Goal: Task Accomplishment & Management: Manage account settings

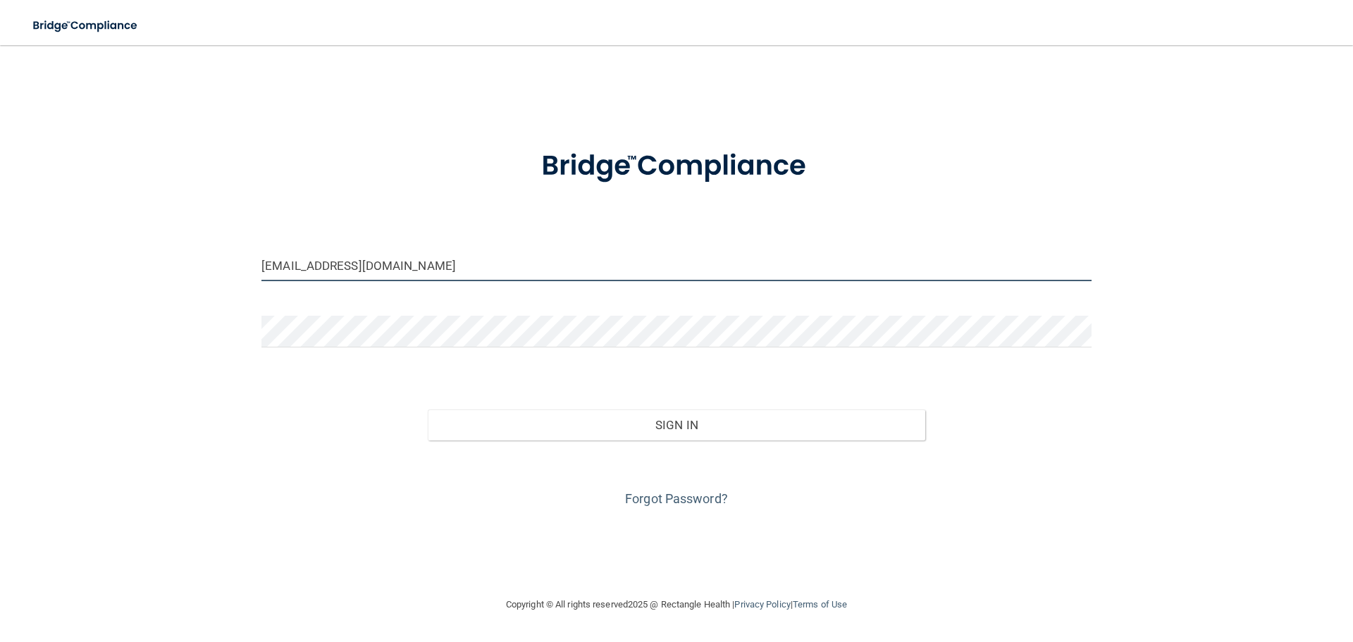
click at [409, 267] on input "[EMAIL_ADDRESS][DOMAIN_NAME]" at bounding box center [676, 265] width 830 height 32
type input "ecline1@HOTMAIL.COM"
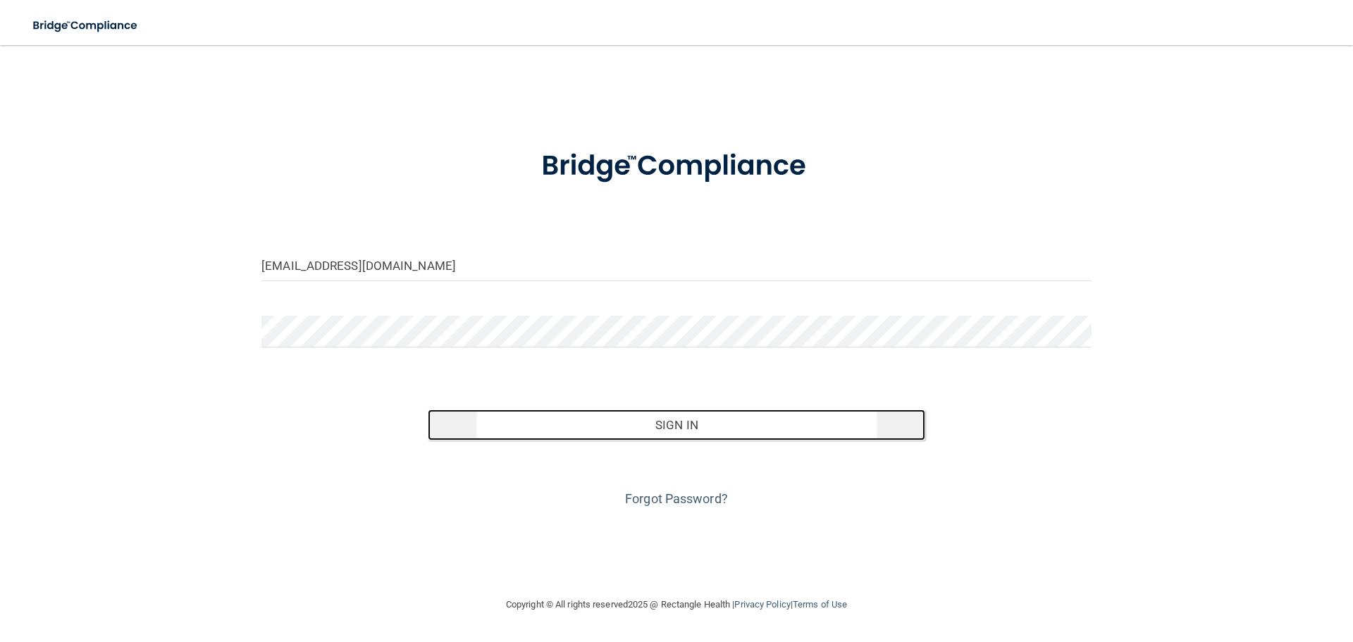
click at [635, 420] on button "Sign In" at bounding box center [677, 424] width 498 height 31
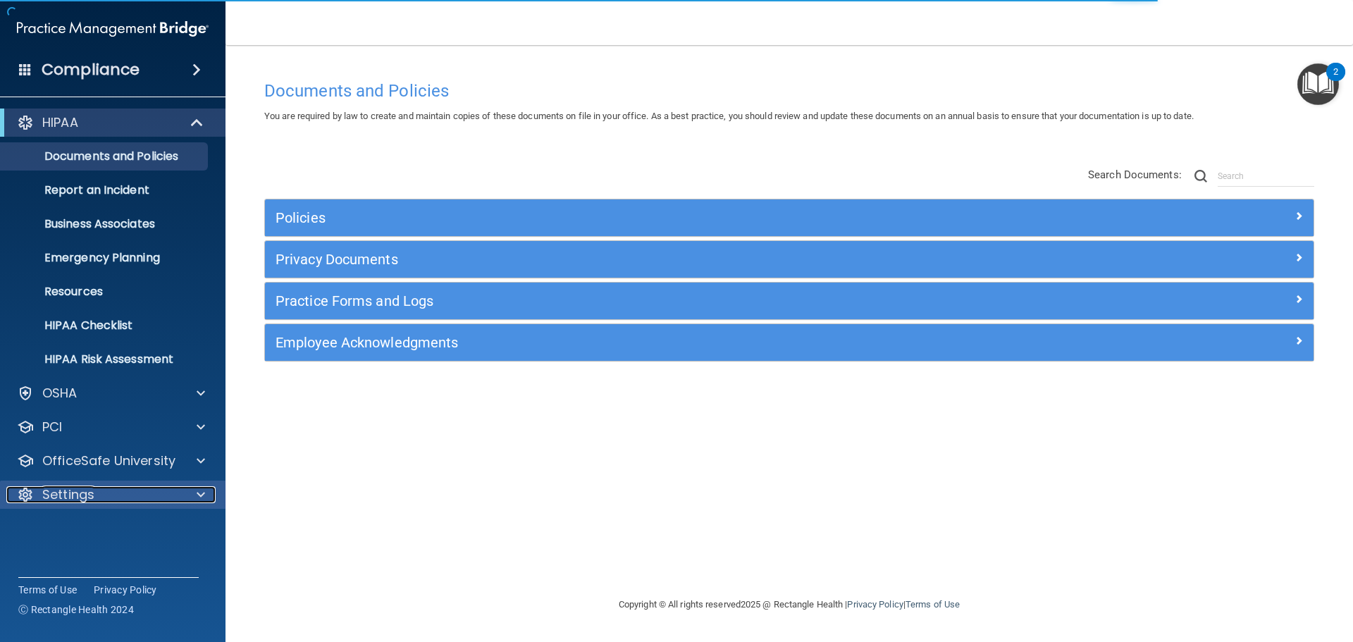
click at [91, 493] on p "Settings" at bounding box center [68, 494] width 52 height 17
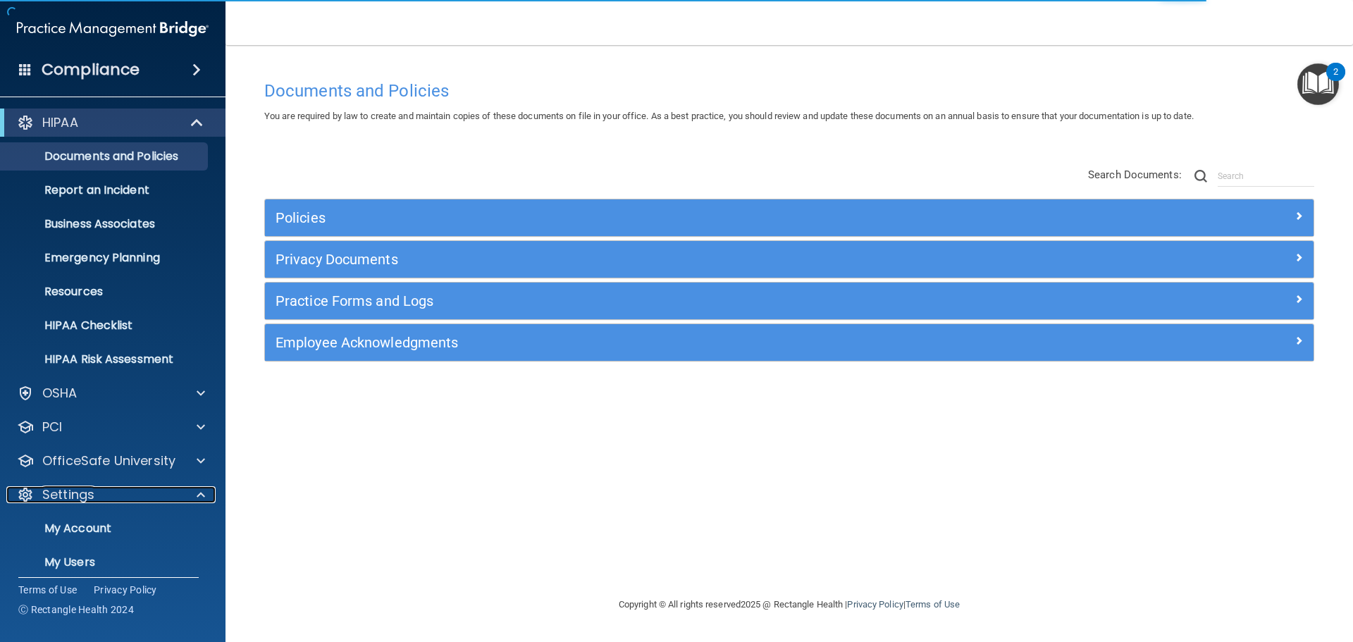
scroll to position [78, 0]
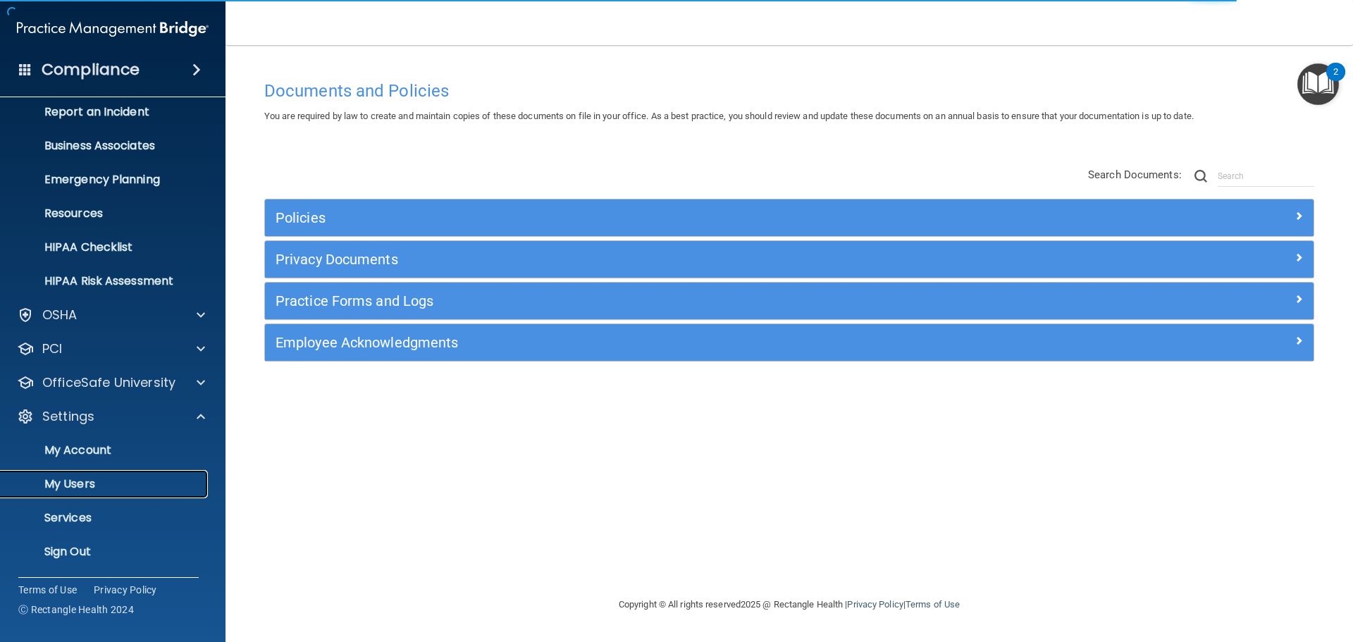
click at [85, 485] on p "My Users" at bounding box center [105, 484] width 192 height 14
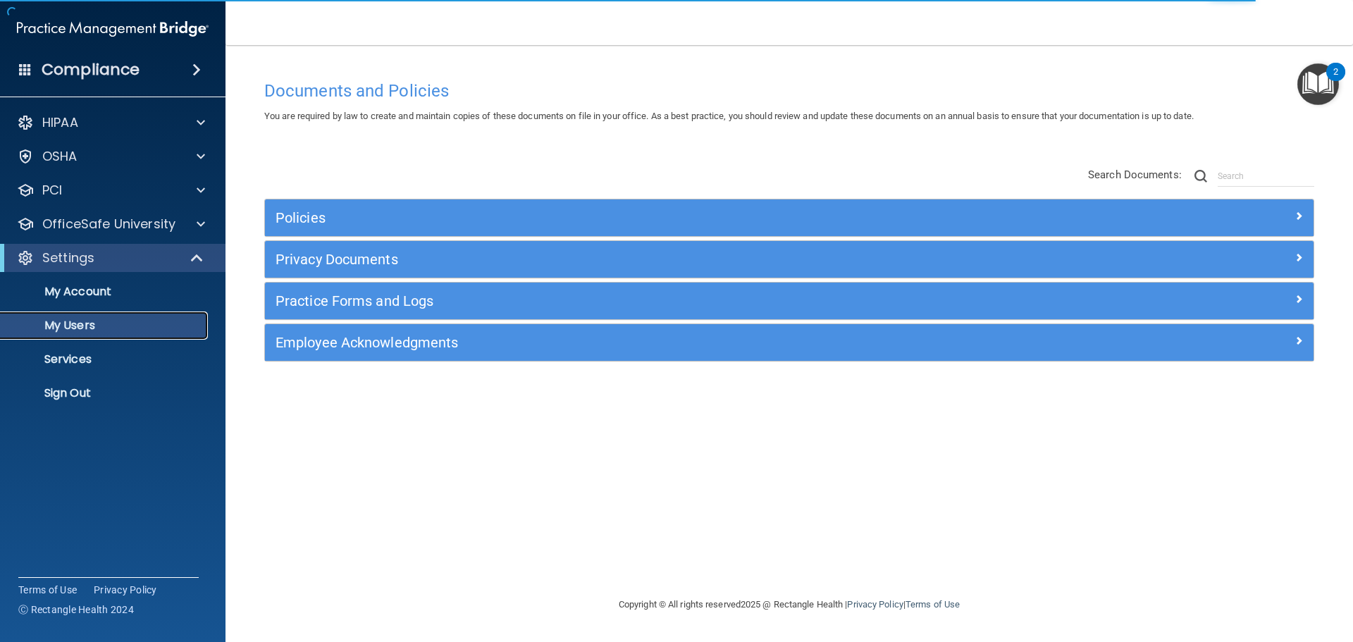
select select "20"
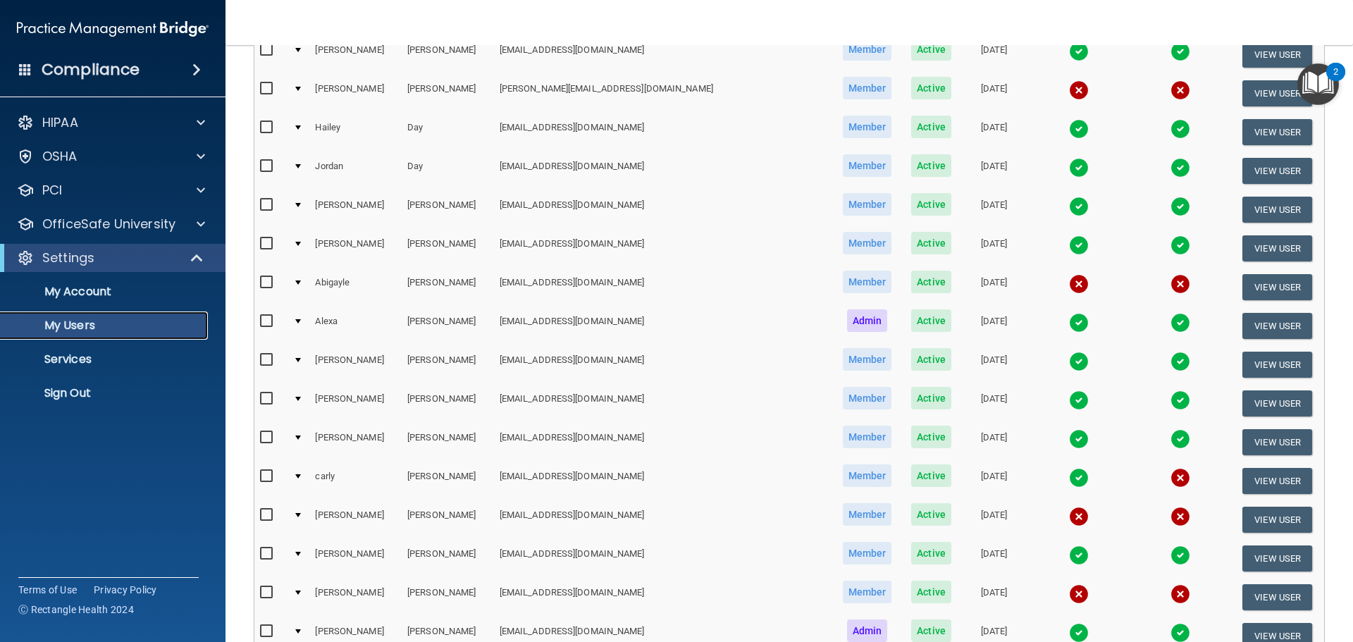
scroll to position [211, 0]
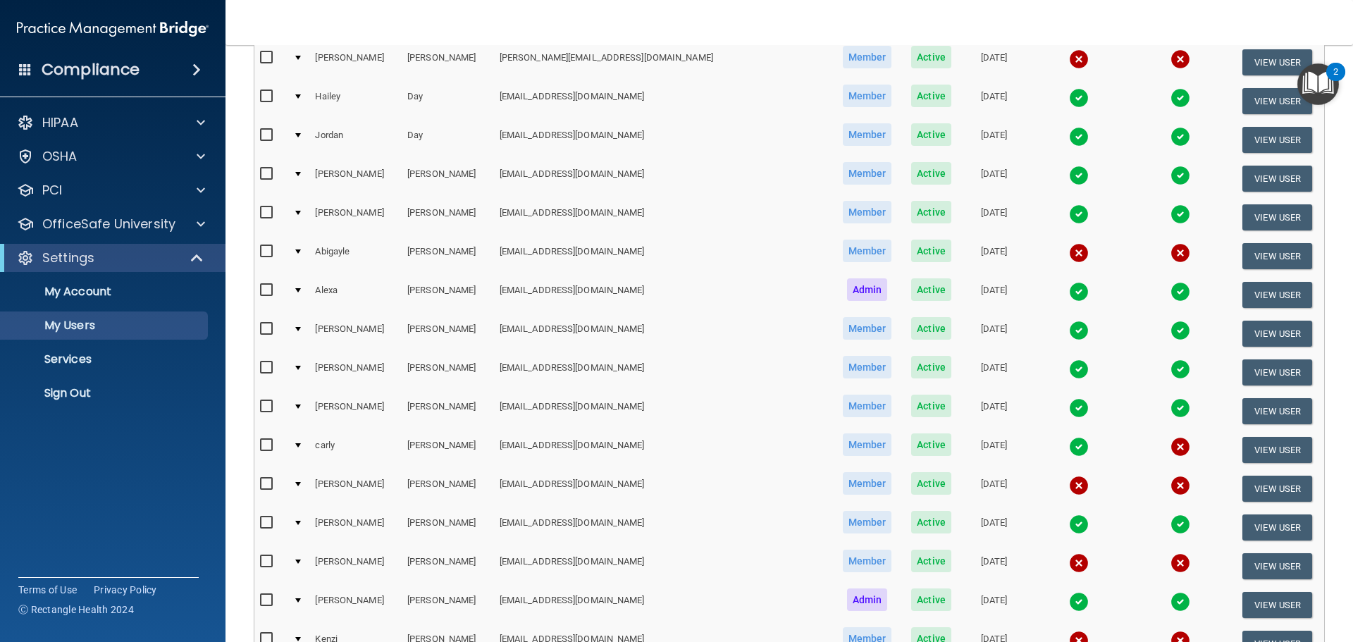
click at [266, 249] on input "checkbox" at bounding box center [268, 251] width 16 height 11
checkbox input "true"
click at [1242, 251] on button "View User" at bounding box center [1277, 256] width 70 height 26
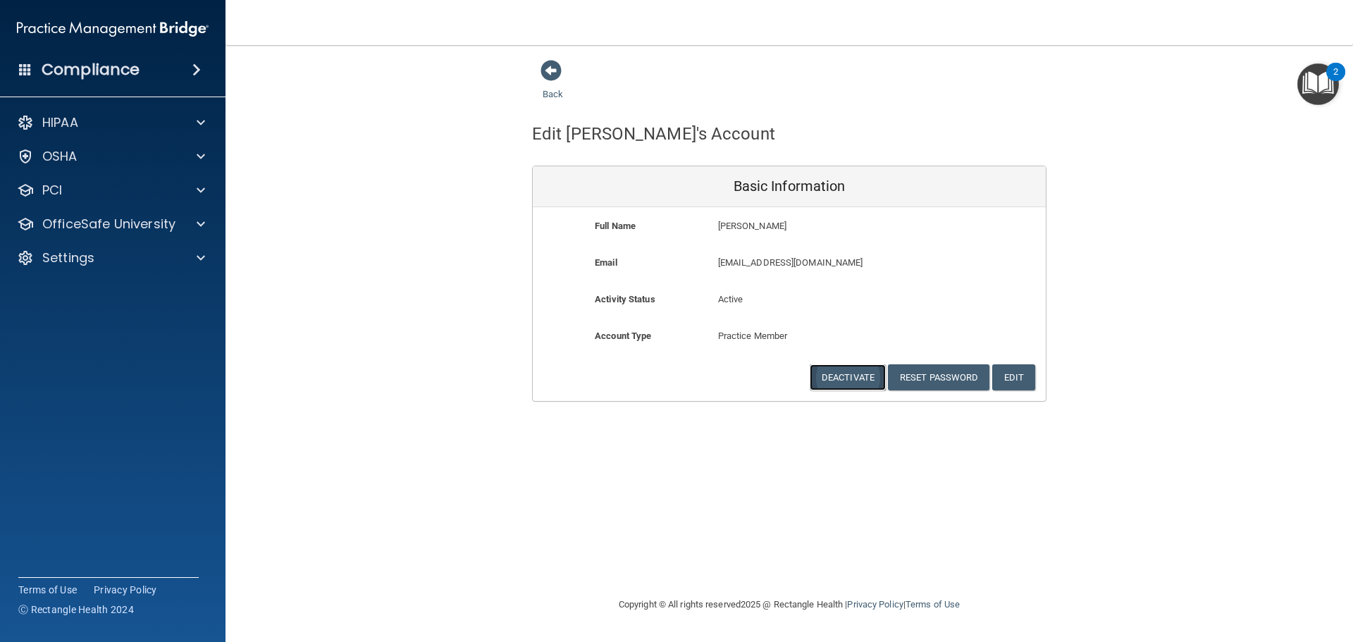
click at [871, 374] on button "Deactivate" at bounding box center [847, 377] width 76 height 26
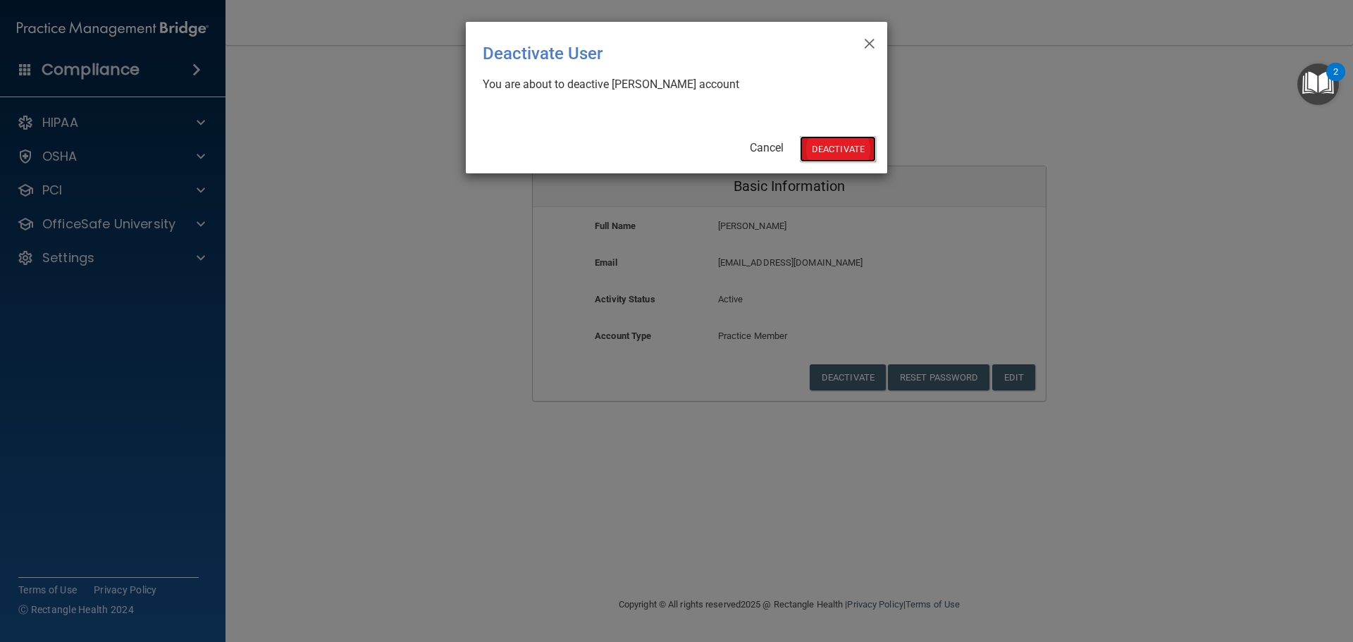
click at [831, 139] on button "Deactivate" at bounding box center [838, 149] width 76 height 26
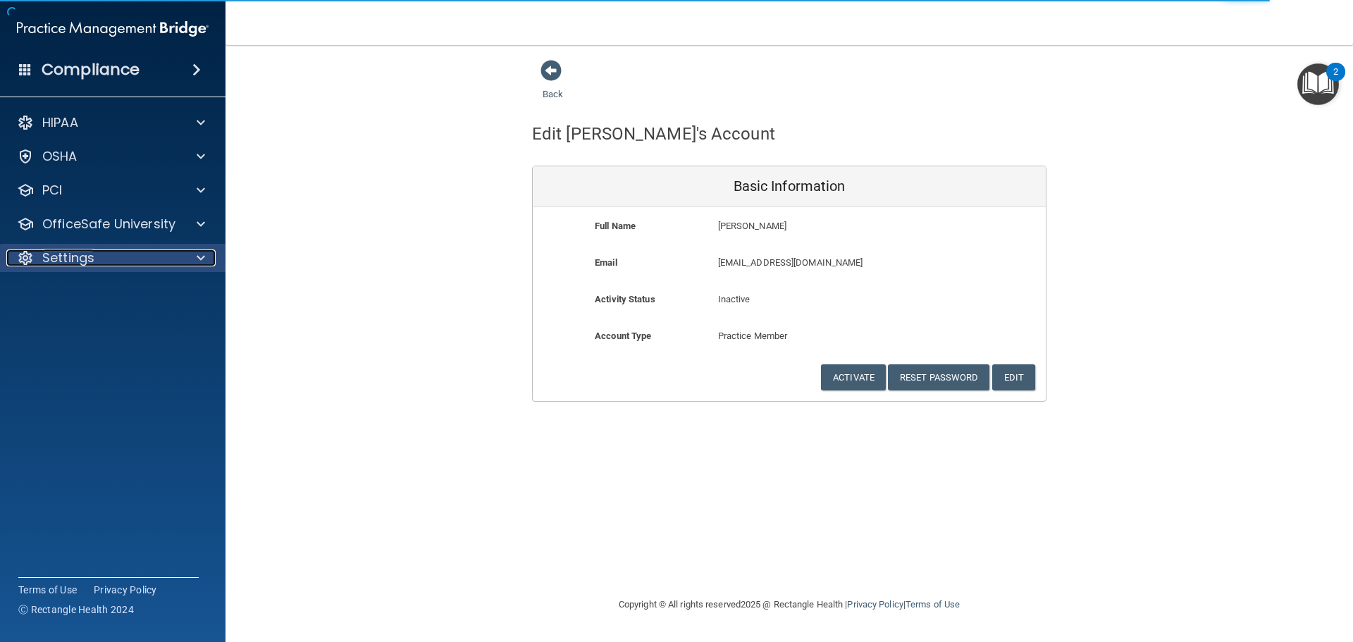
click at [116, 261] on div "Settings" at bounding box center [93, 257] width 175 height 17
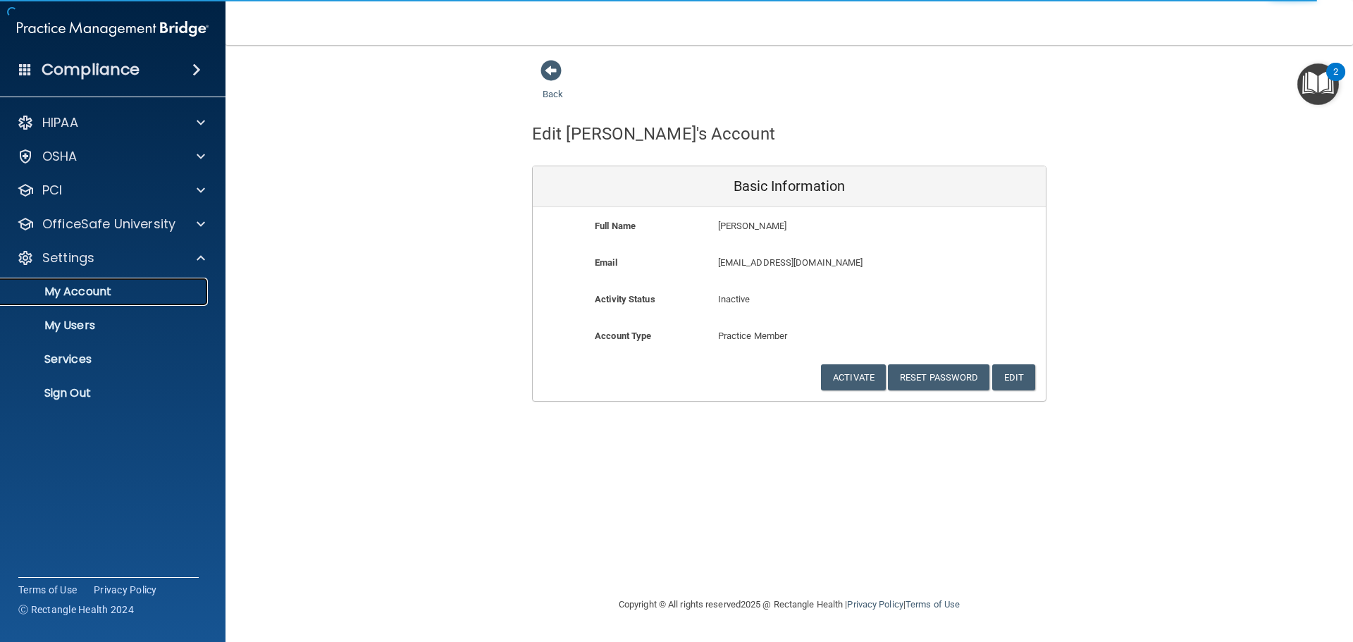
click at [104, 290] on p "My Account" at bounding box center [105, 292] width 192 height 14
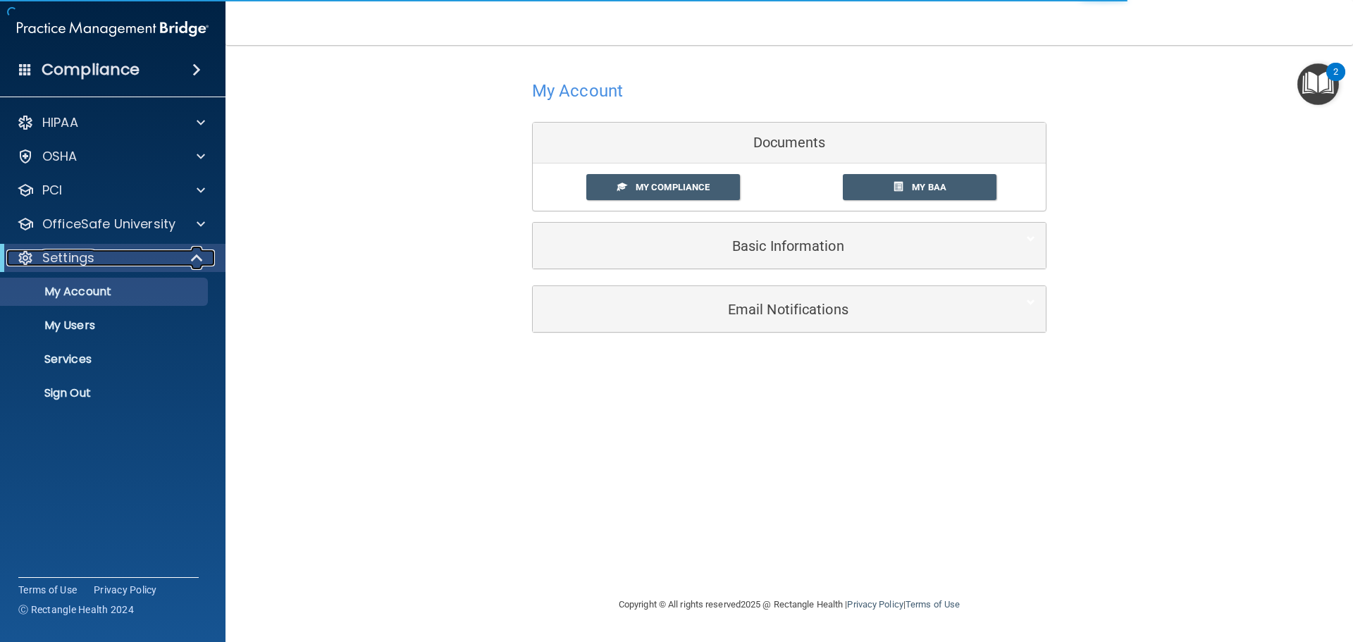
click at [118, 256] on div "Settings" at bounding box center [93, 257] width 174 height 17
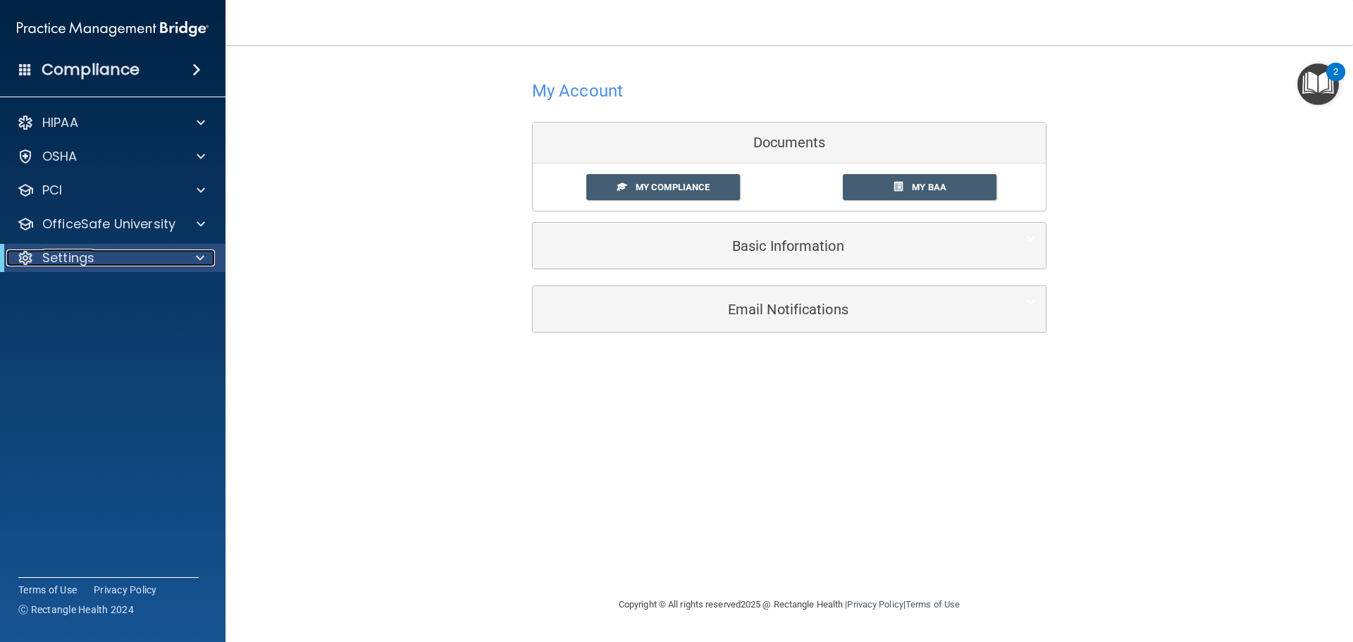
click at [105, 257] on div "Settings" at bounding box center [93, 257] width 174 height 17
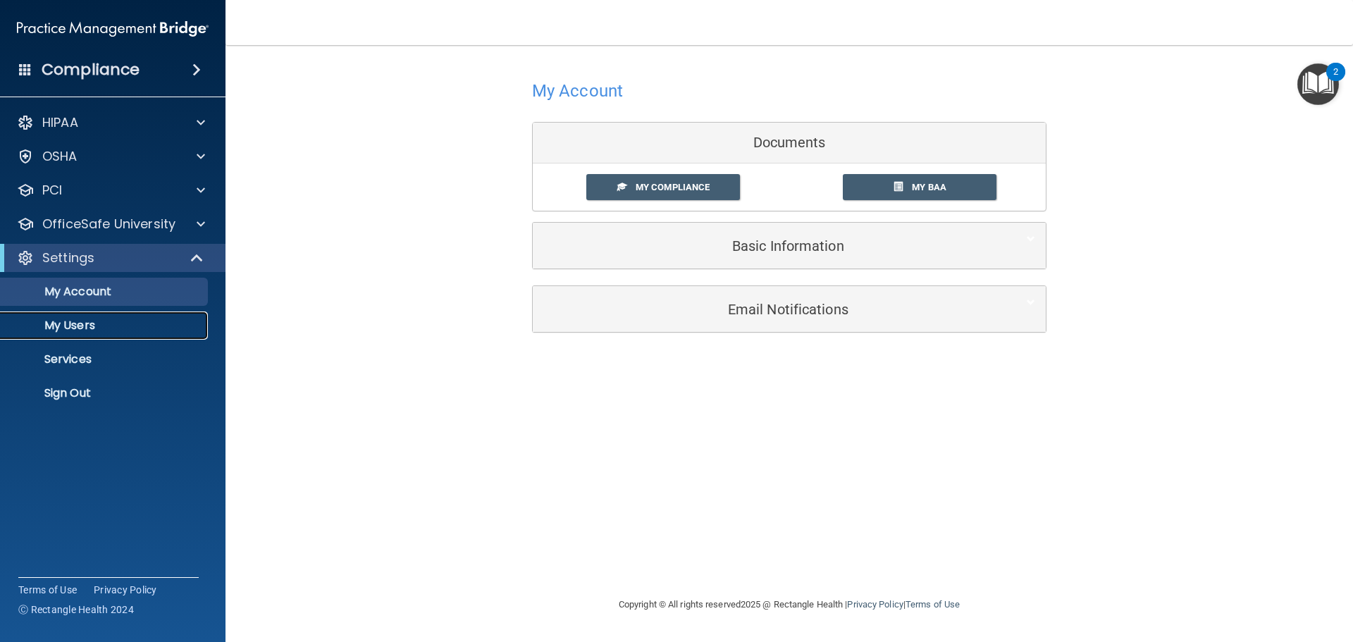
click at [89, 327] on p "My Users" at bounding box center [105, 325] width 192 height 14
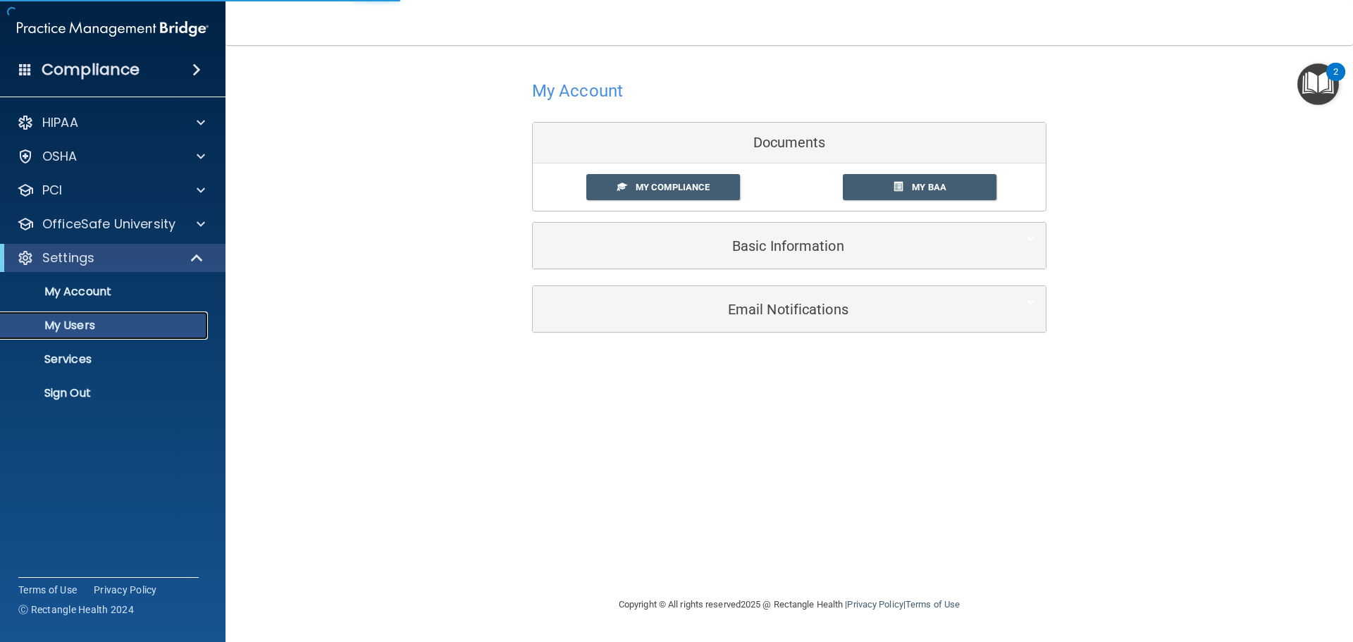
select select "20"
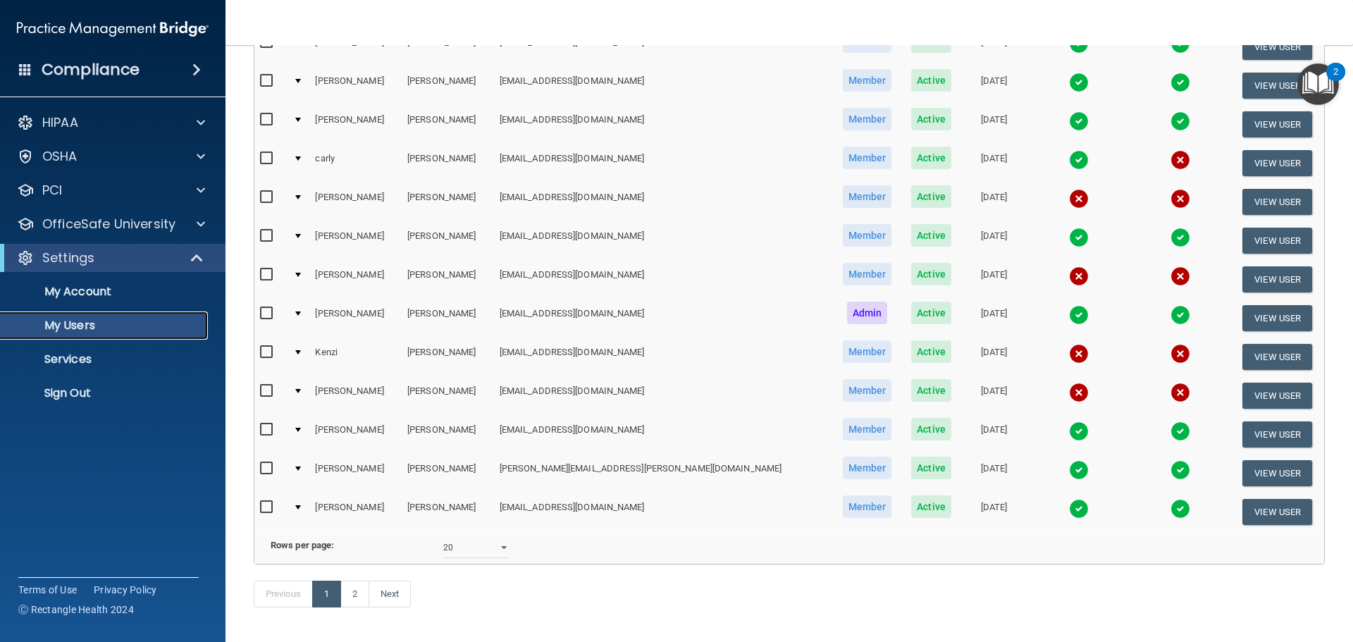
scroll to position [493, 0]
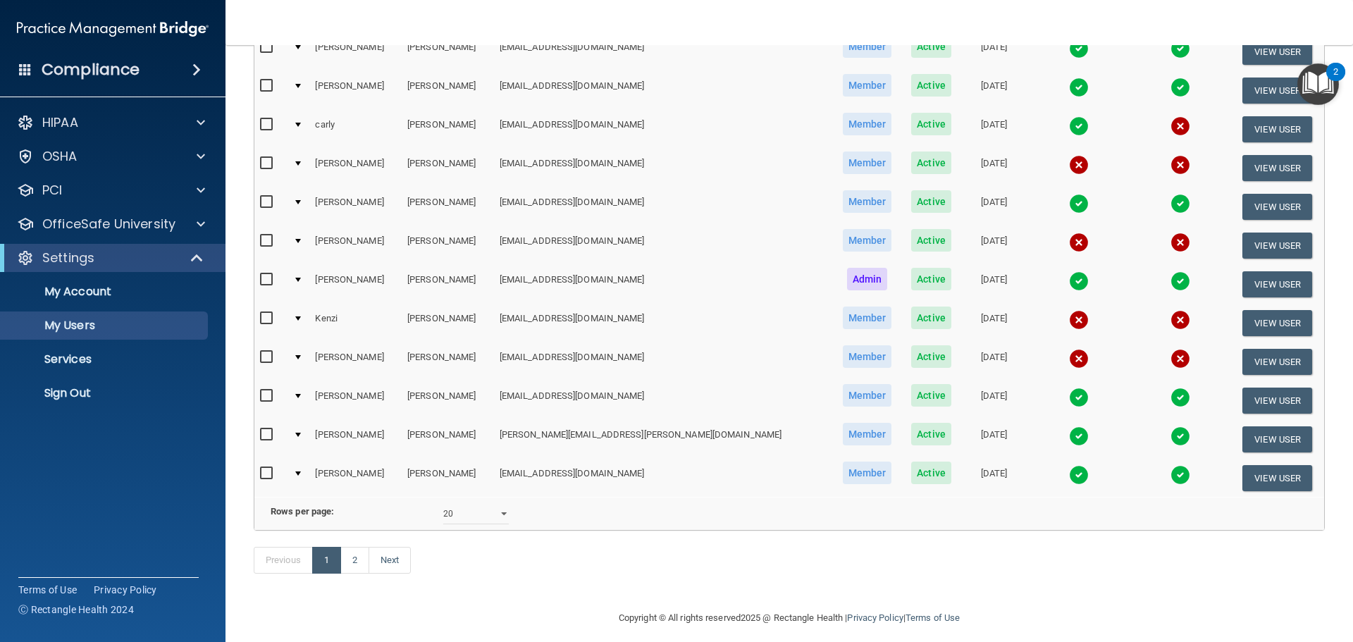
click at [264, 352] on input "checkbox" at bounding box center [268, 357] width 16 height 11
click at [265, 356] on input "checkbox" at bounding box center [268, 357] width 16 height 11
checkbox input "false"
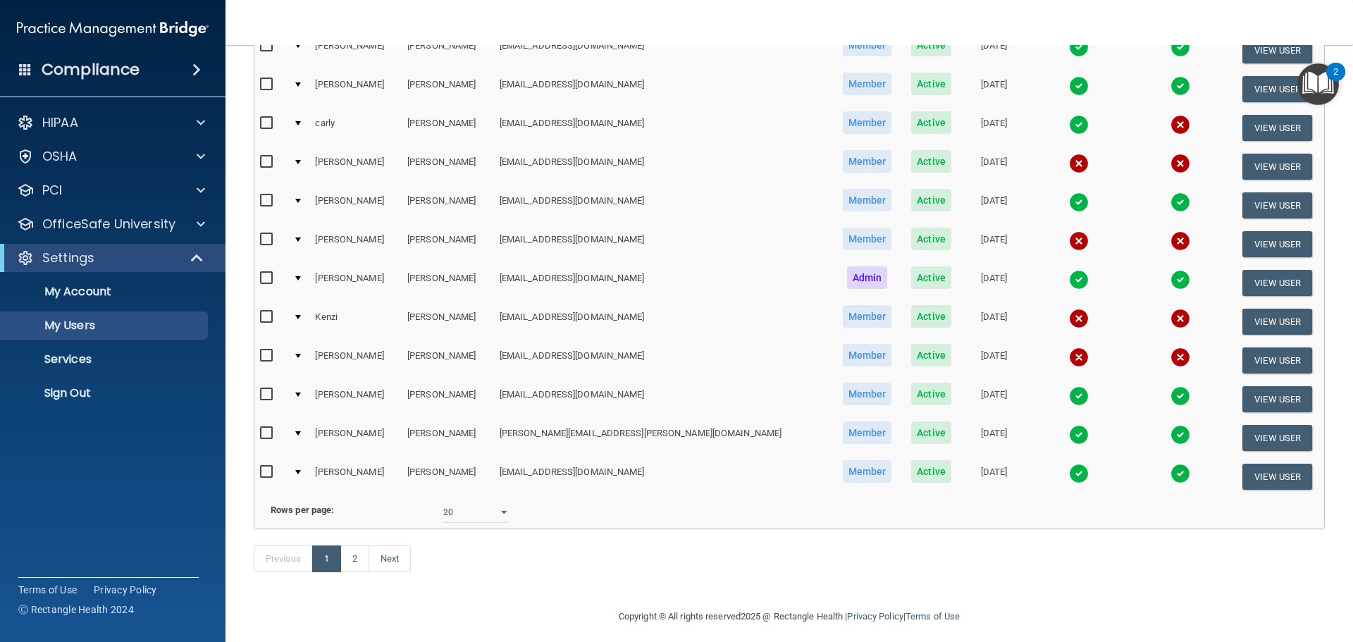
scroll to position [493, 0]
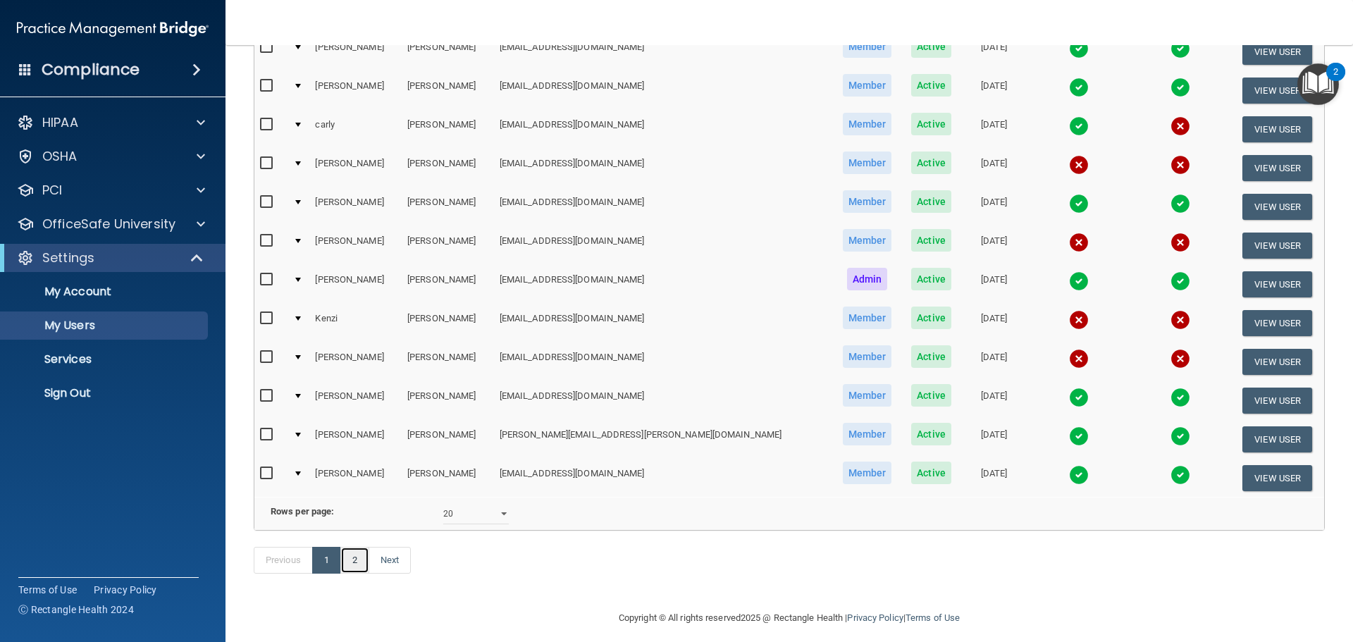
click at [361, 573] on link "2" at bounding box center [354, 560] width 29 height 27
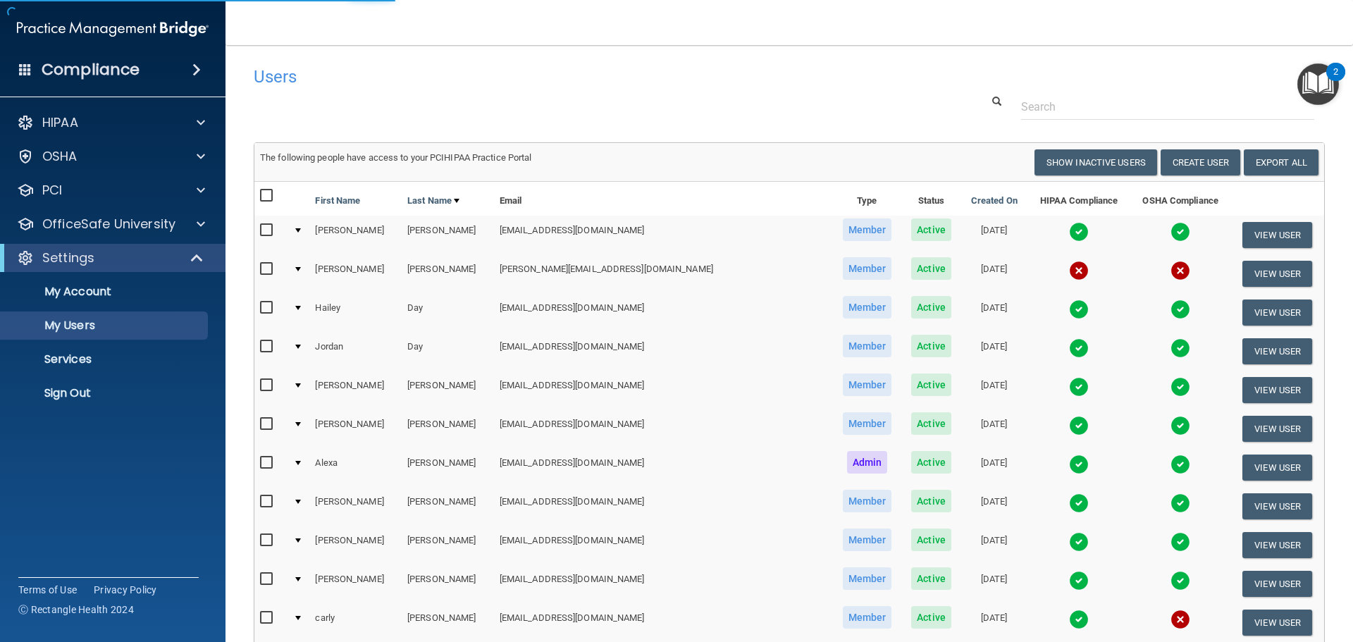
select select "20"
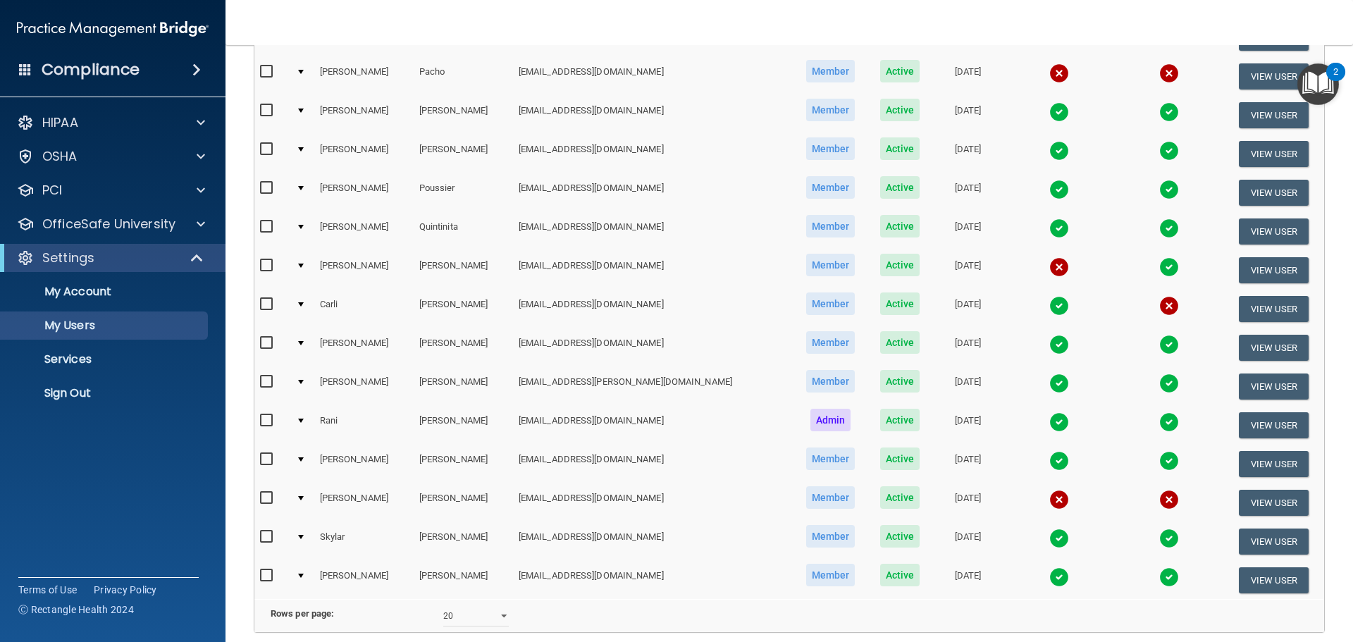
scroll to position [423, 0]
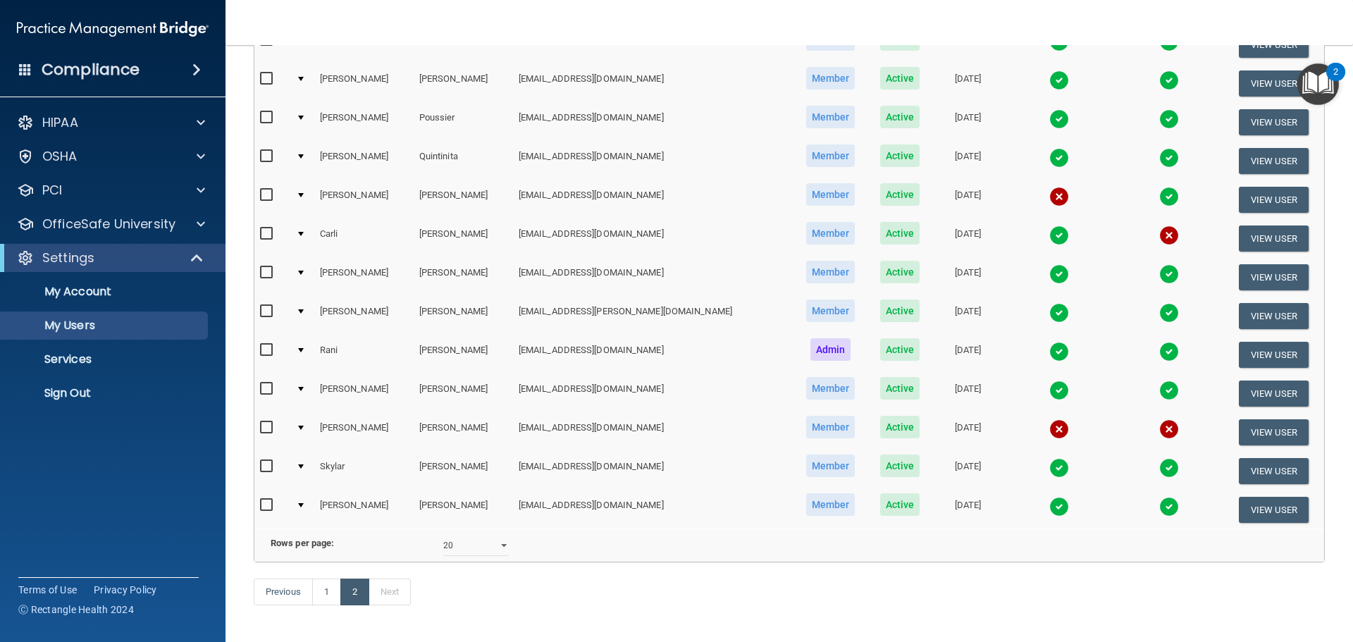
click at [267, 427] on input "checkbox" at bounding box center [268, 427] width 16 height 11
checkbox input "true"
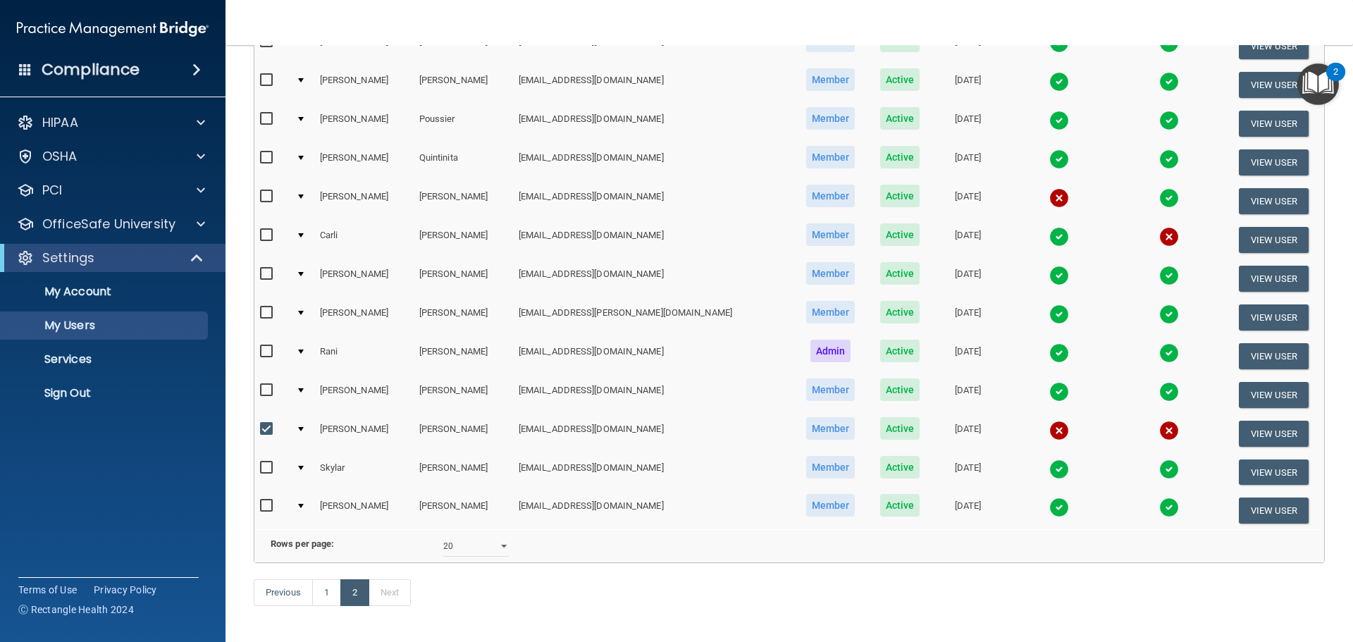
scroll to position [424, 0]
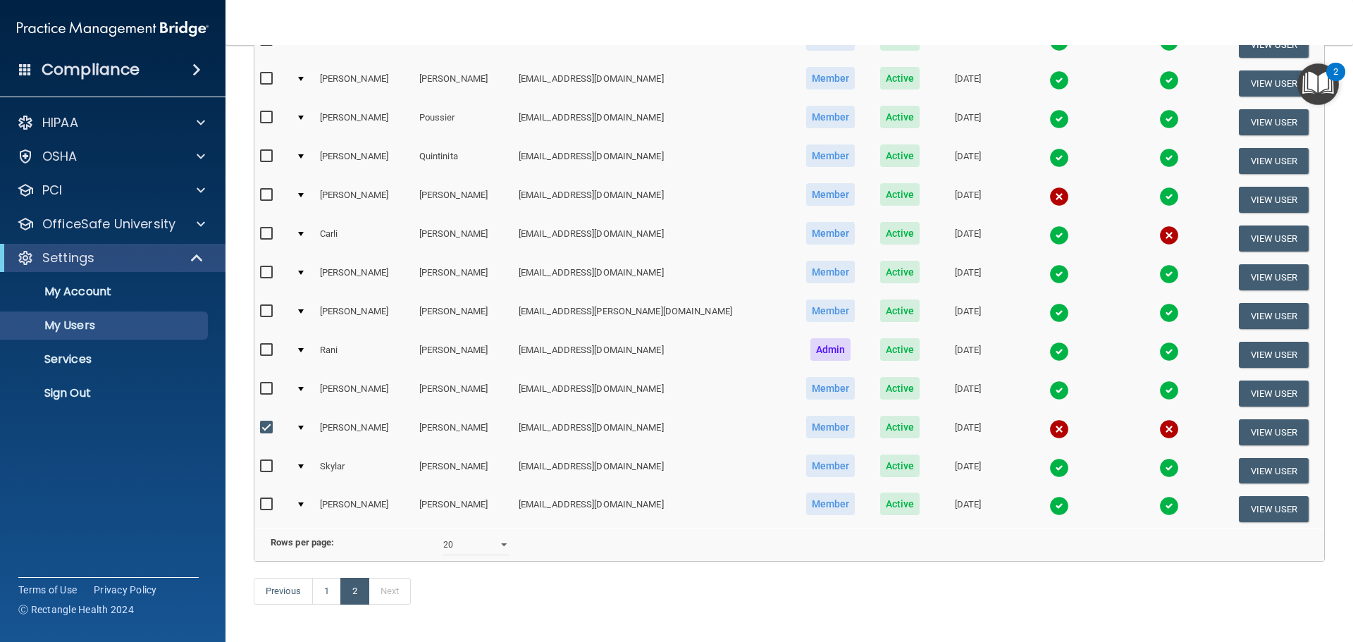
click at [264, 233] on input "checkbox" at bounding box center [268, 233] width 16 height 11
click at [263, 231] on input "checkbox" at bounding box center [268, 233] width 16 height 11
checkbox input "false"
click at [268, 192] on input "checkbox" at bounding box center [268, 195] width 16 height 11
checkbox input "true"
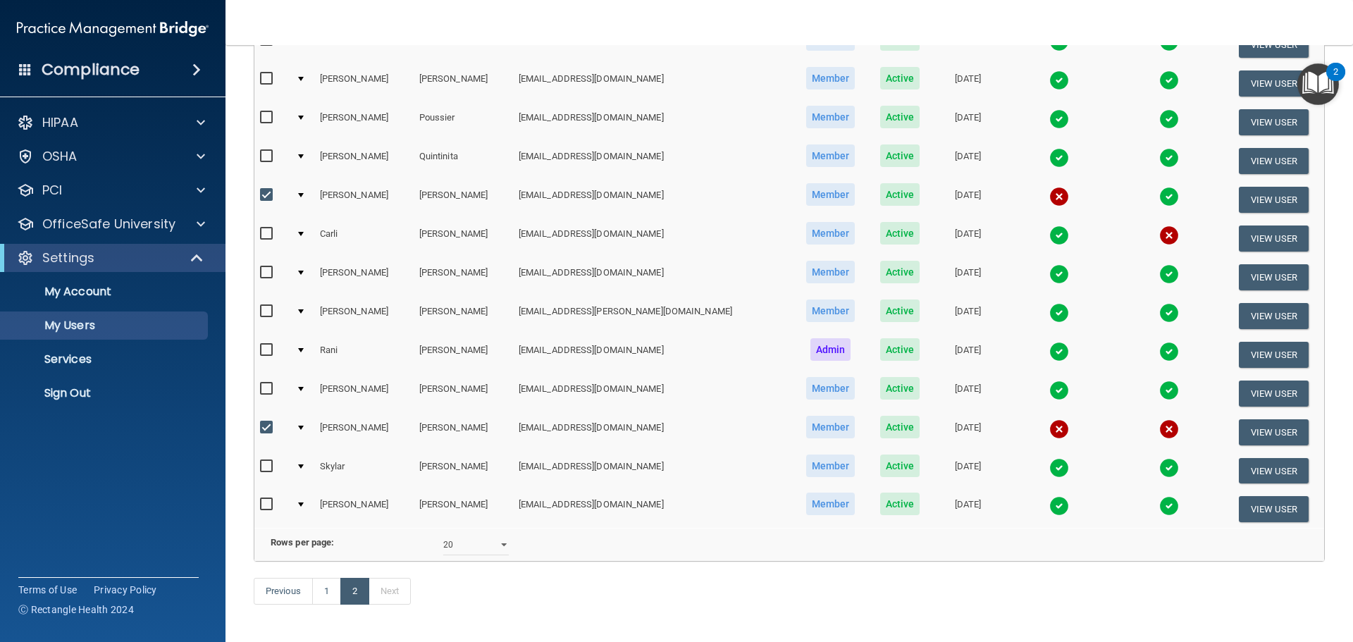
click at [266, 236] on input "checkbox" at bounding box center [268, 233] width 16 height 11
checkbox input "true"
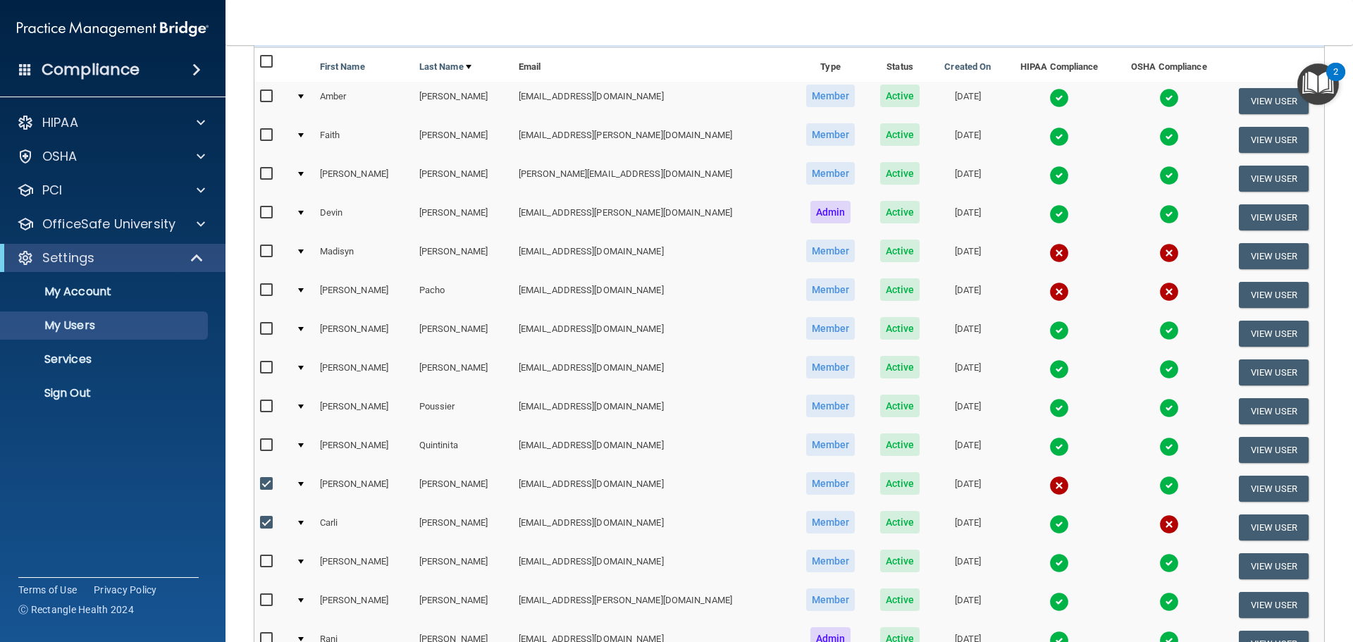
scroll to position [72, 0]
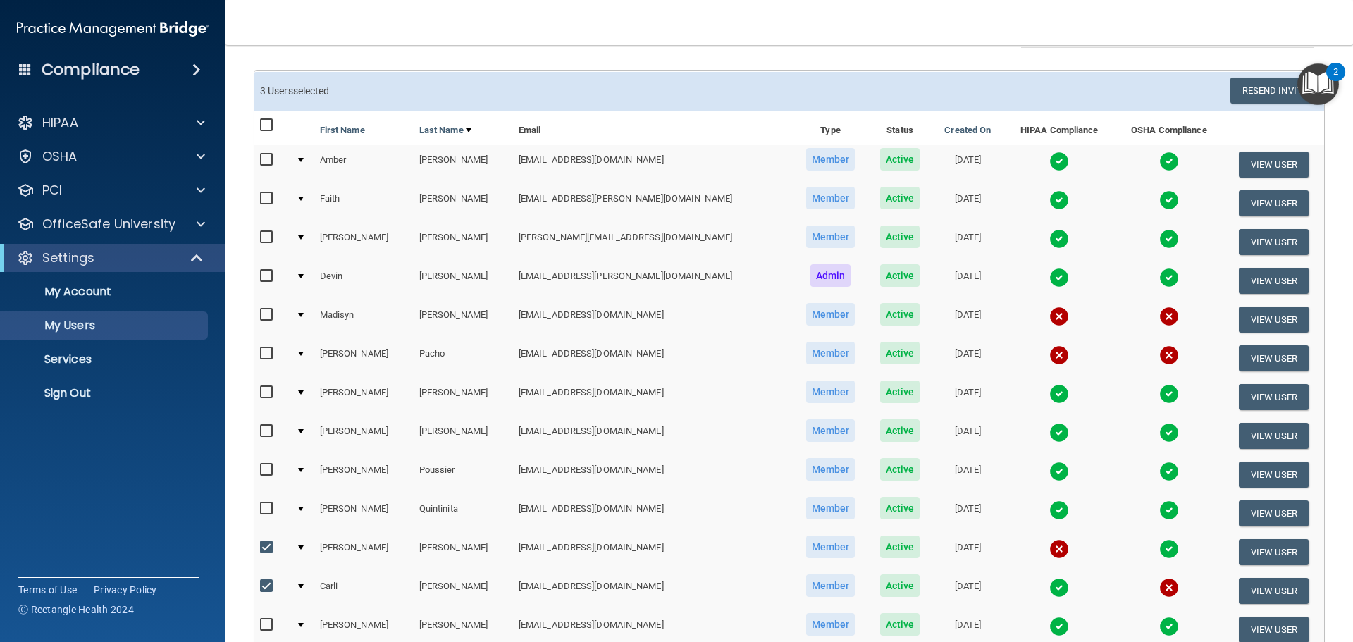
click at [266, 353] on input "checkbox" at bounding box center [268, 353] width 16 height 11
checkbox input "true"
click at [267, 313] on input "checkbox" at bounding box center [268, 314] width 16 height 11
checkbox input "true"
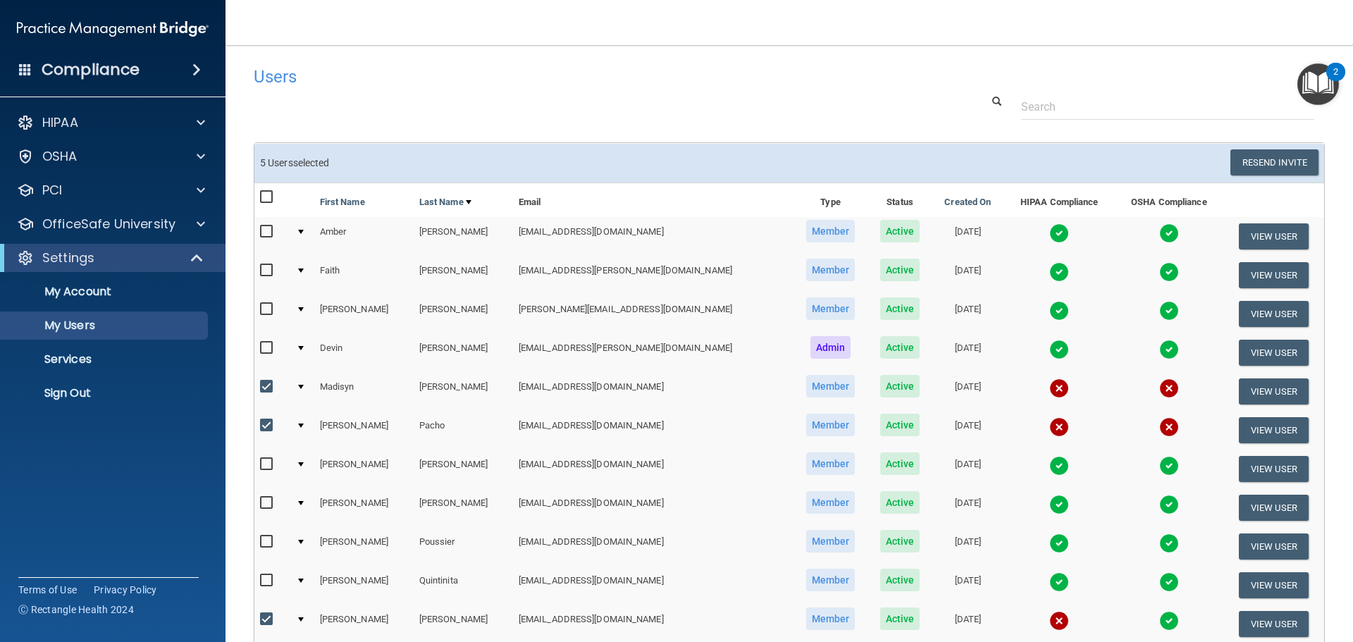
scroll to position [486, 0]
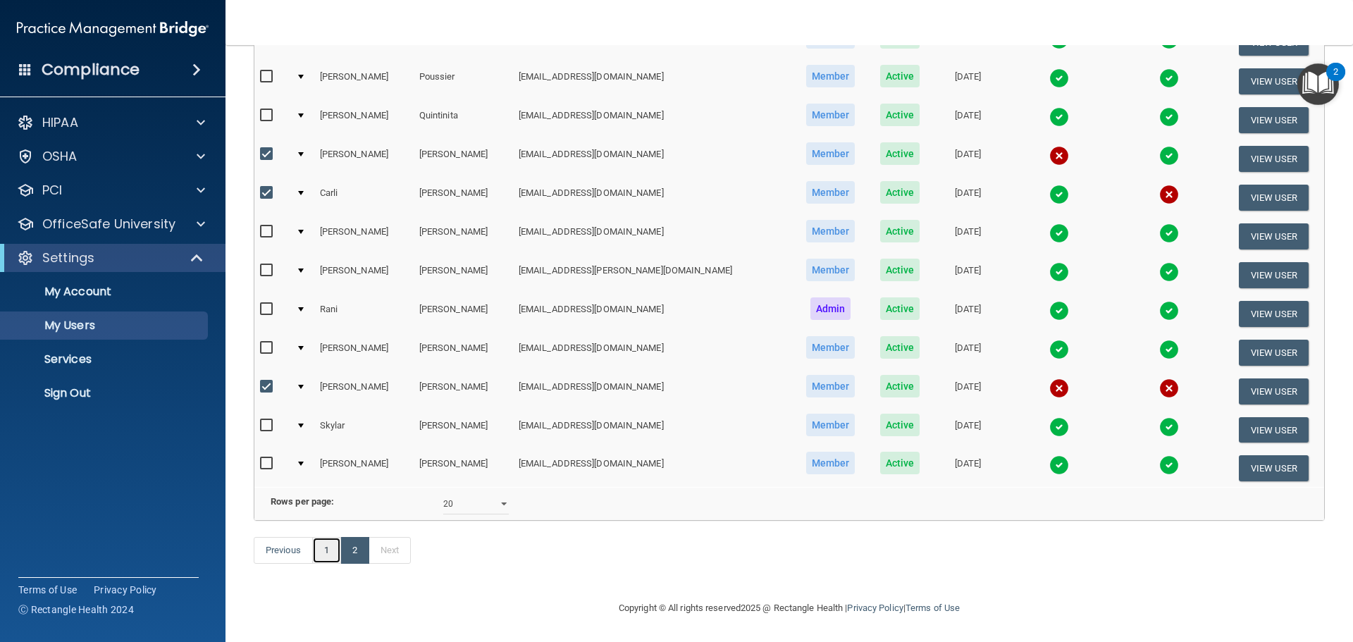
click at [326, 553] on link "1" at bounding box center [326, 550] width 29 height 27
select select "20"
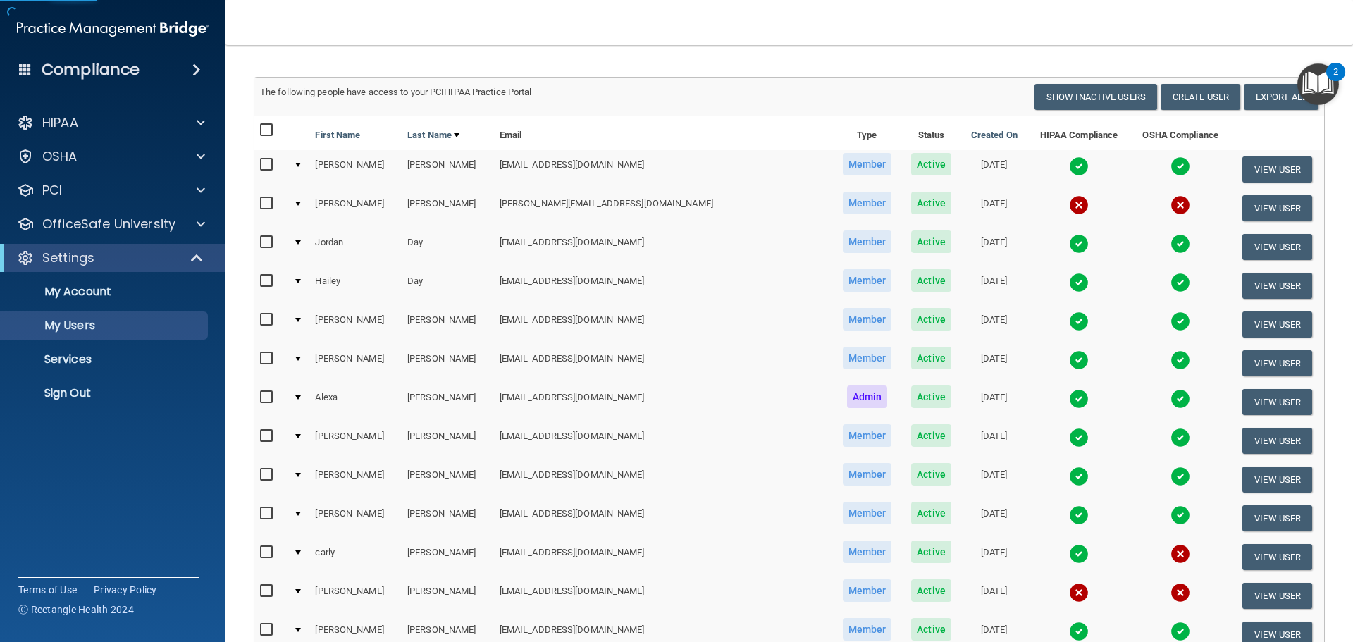
scroll to position [141, 0]
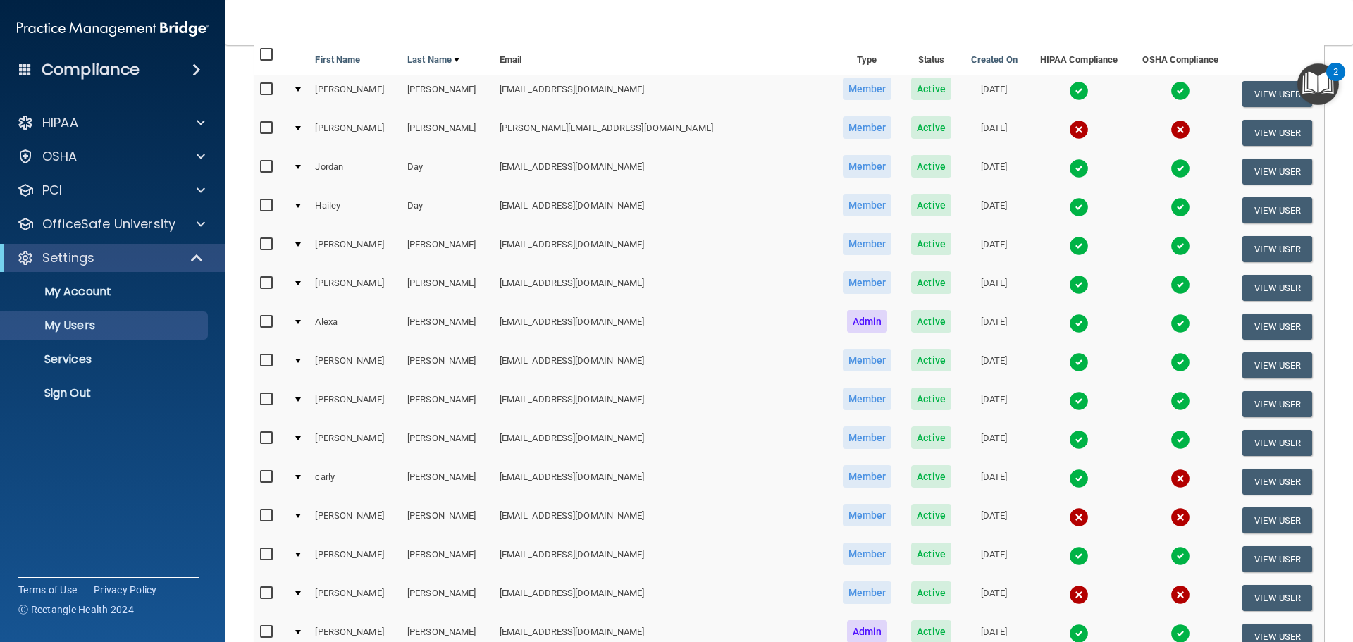
click at [262, 126] on input "checkbox" at bounding box center [268, 128] width 16 height 11
checkbox input "true"
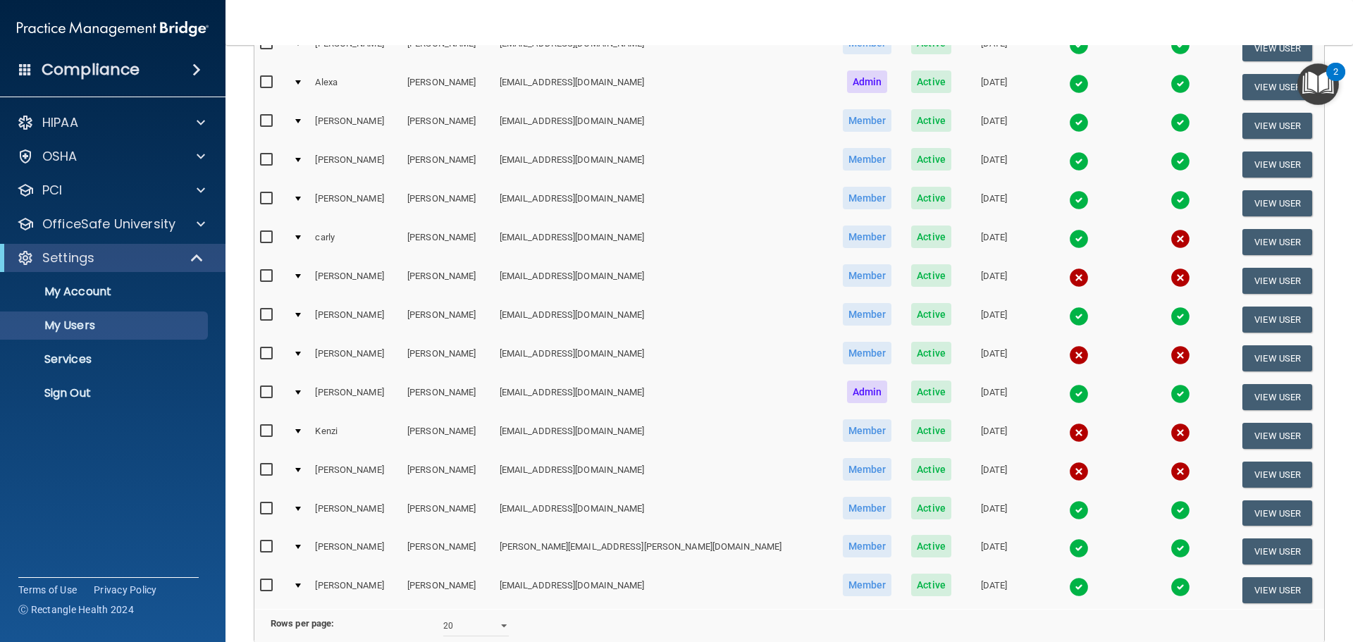
scroll to position [424, 0]
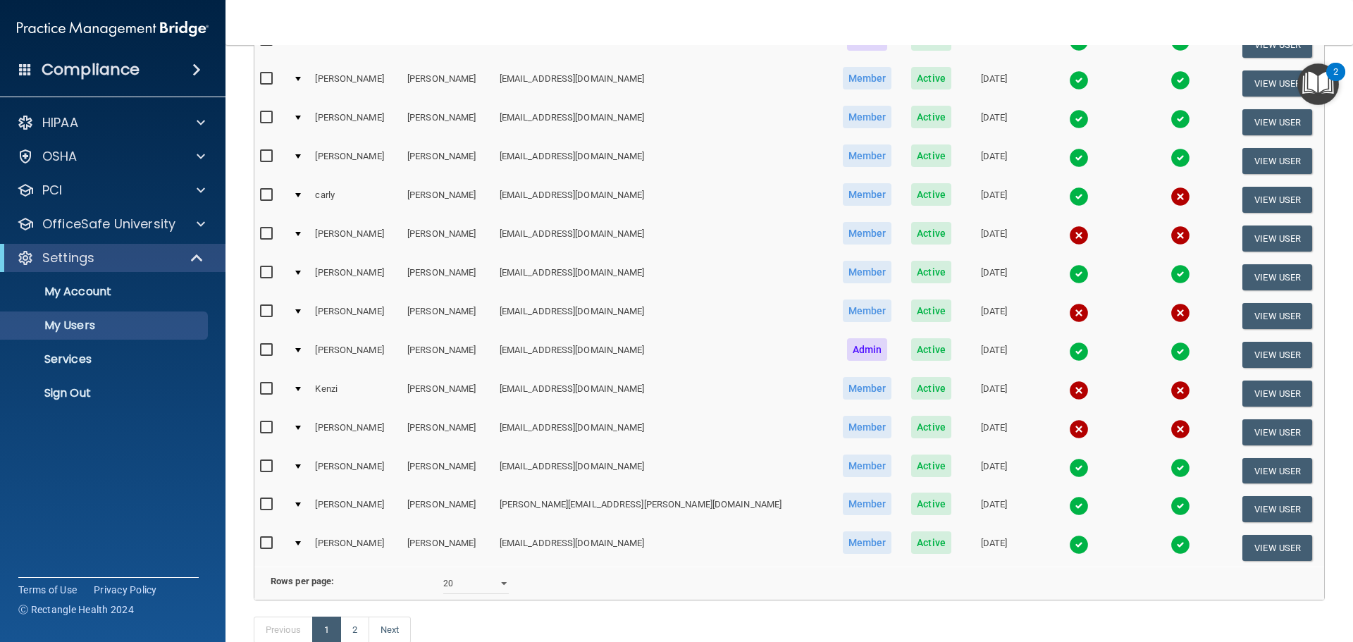
click at [266, 232] on input "checkbox" at bounding box center [268, 233] width 16 height 11
checkbox input "true"
click at [268, 196] on input "checkbox" at bounding box center [268, 195] width 16 height 11
checkbox input "true"
click at [268, 309] on input "checkbox" at bounding box center [268, 311] width 16 height 11
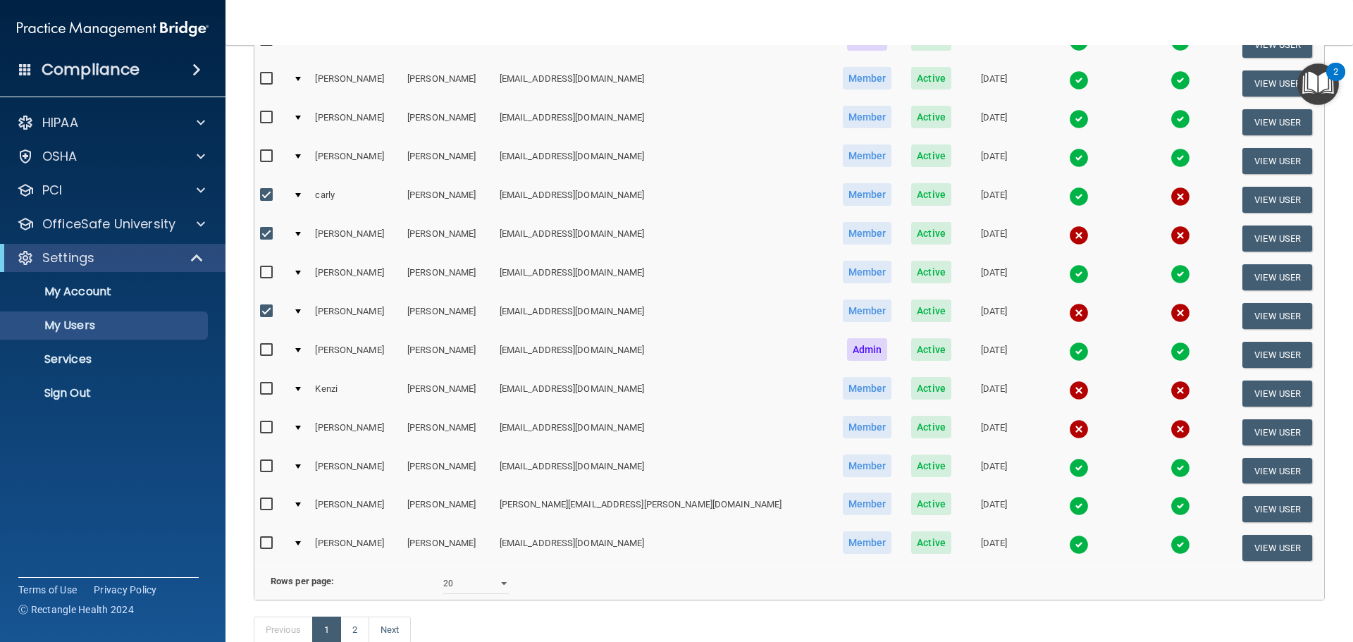
click at [263, 309] on input "checkbox" at bounding box center [268, 311] width 16 height 11
checkbox input "false"
click at [268, 392] on input "checkbox" at bounding box center [268, 388] width 16 height 11
checkbox input "true"
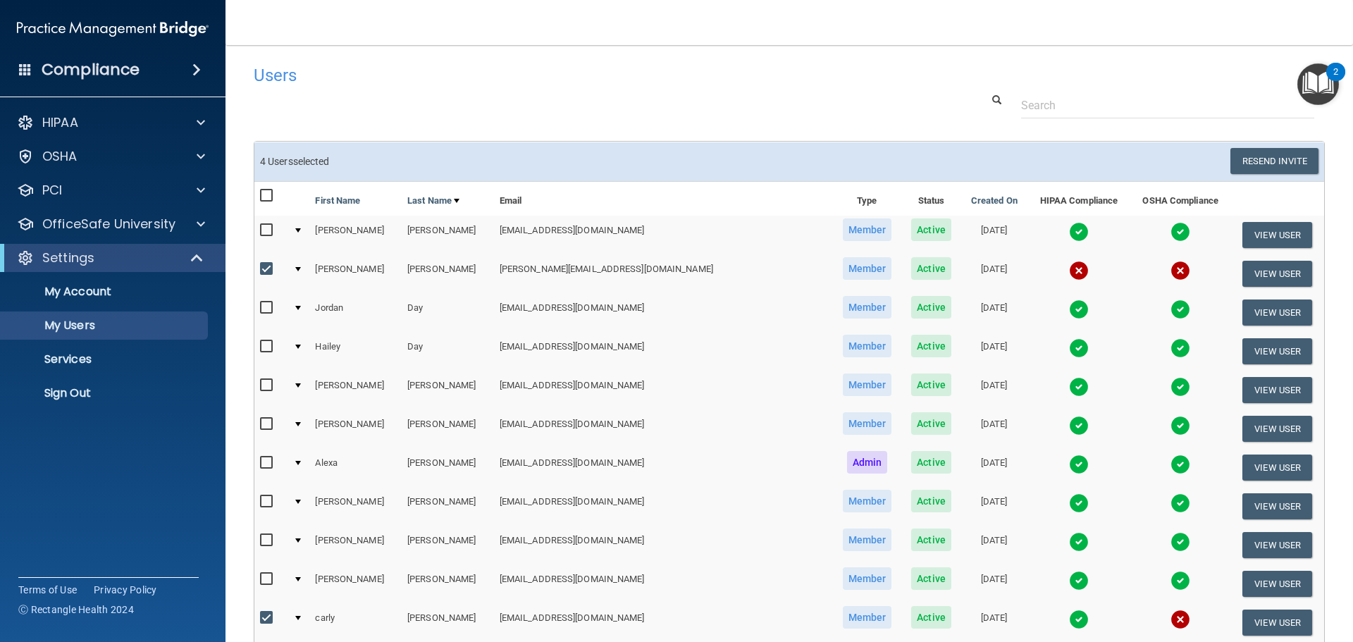
scroll to position [0, 0]
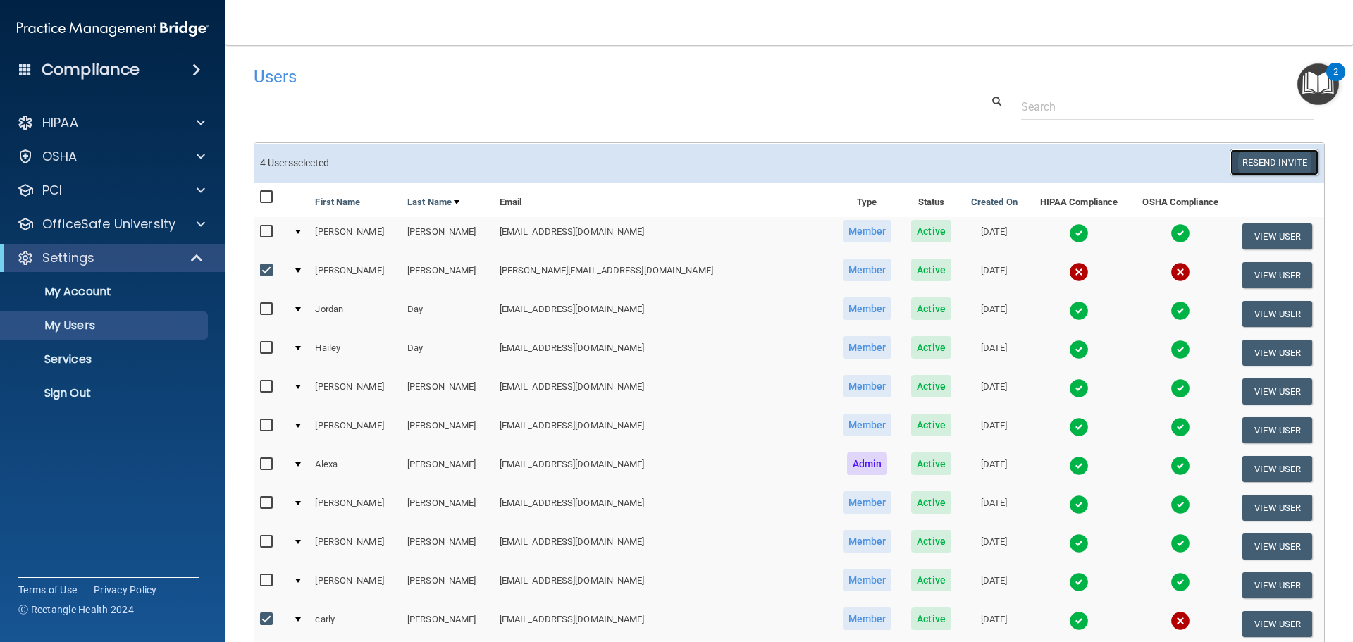
click at [1268, 156] on button "Resend Invite" at bounding box center [1274, 162] width 88 height 26
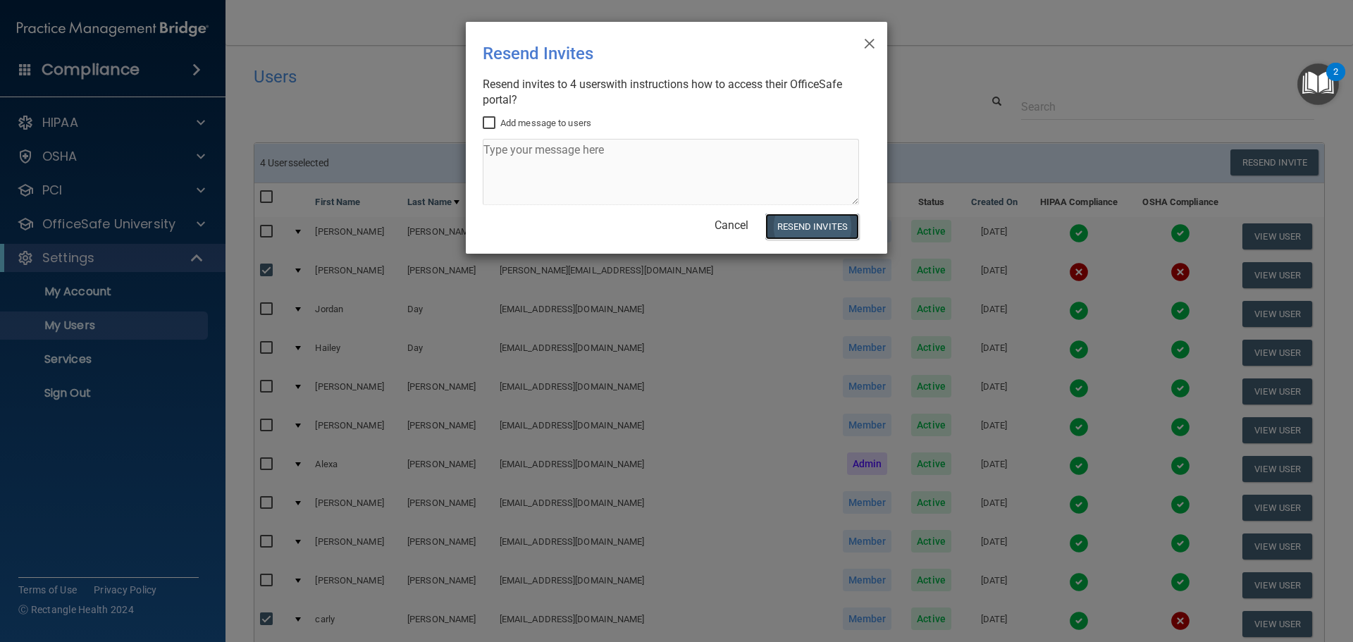
click at [825, 223] on button "Resend Invites" at bounding box center [812, 226] width 94 height 26
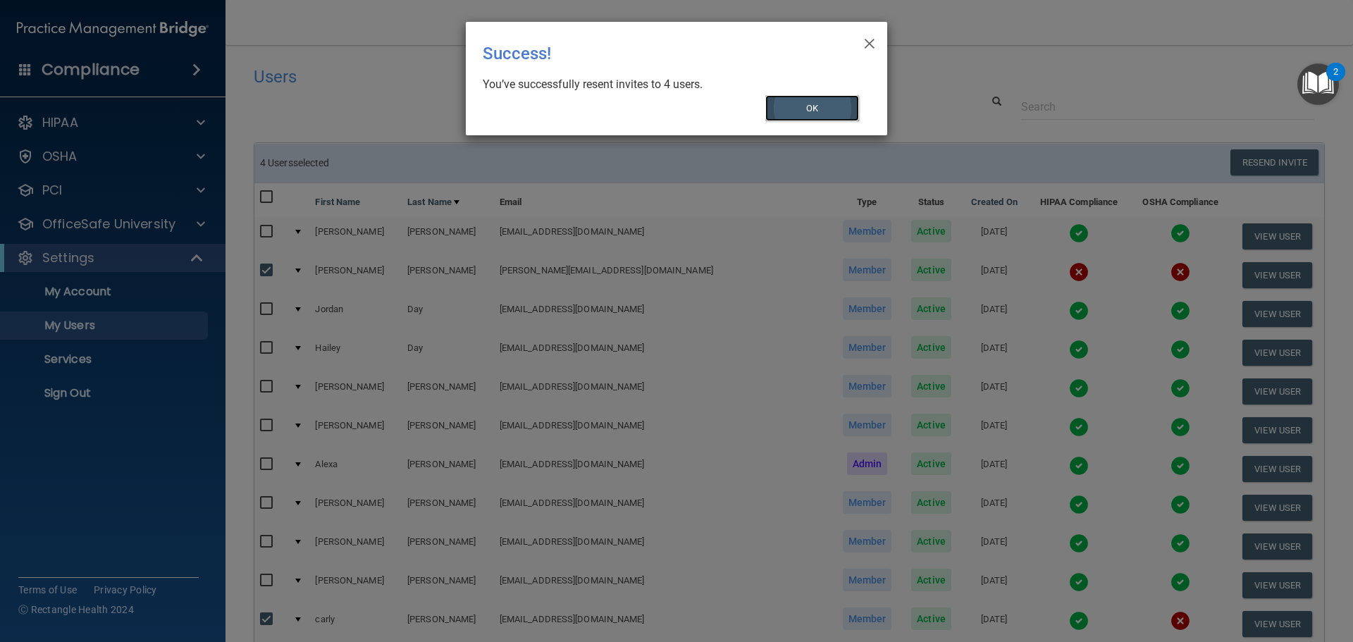
click at [828, 98] on button "OK" at bounding box center [812, 108] width 94 height 26
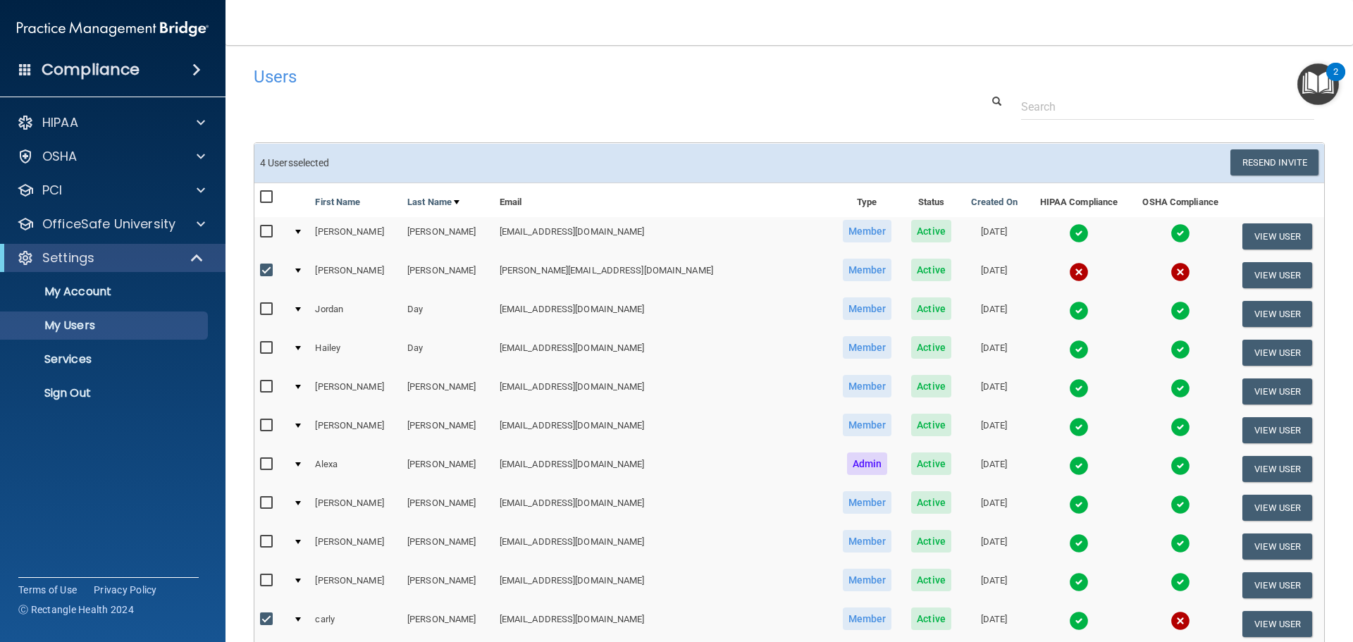
click at [264, 268] on input "checkbox" at bounding box center [268, 270] width 16 height 11
checkbox input "false"
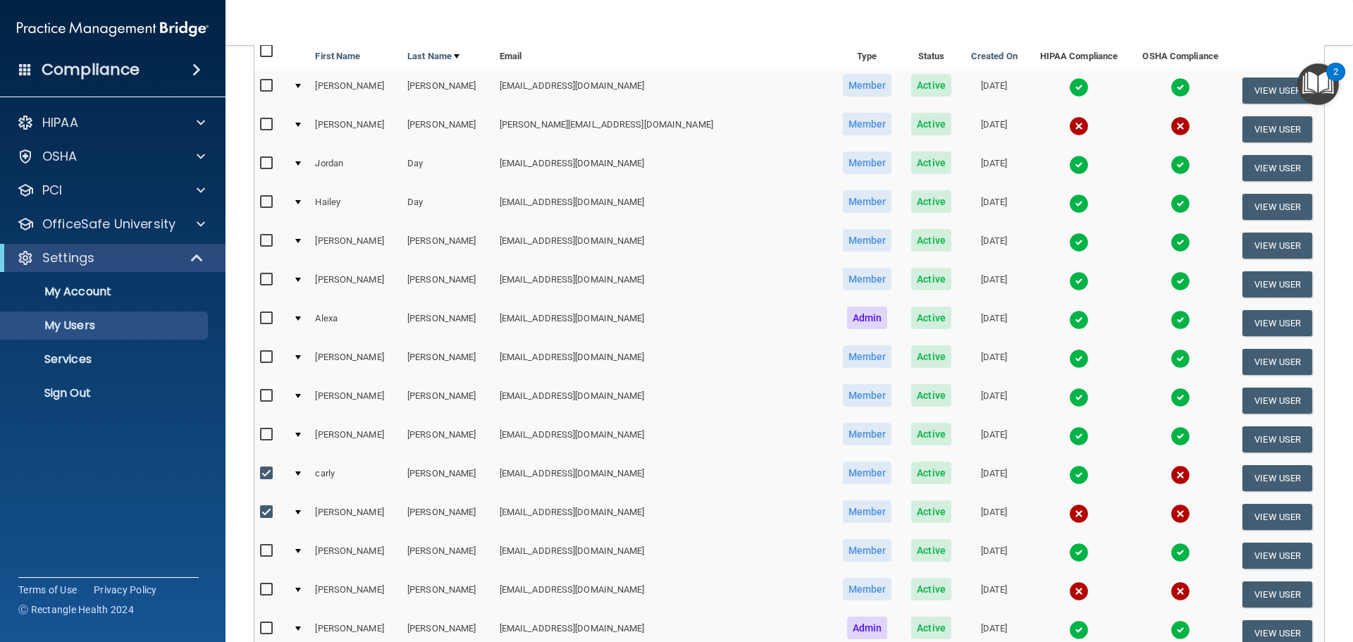
scroll to position [352, 0]
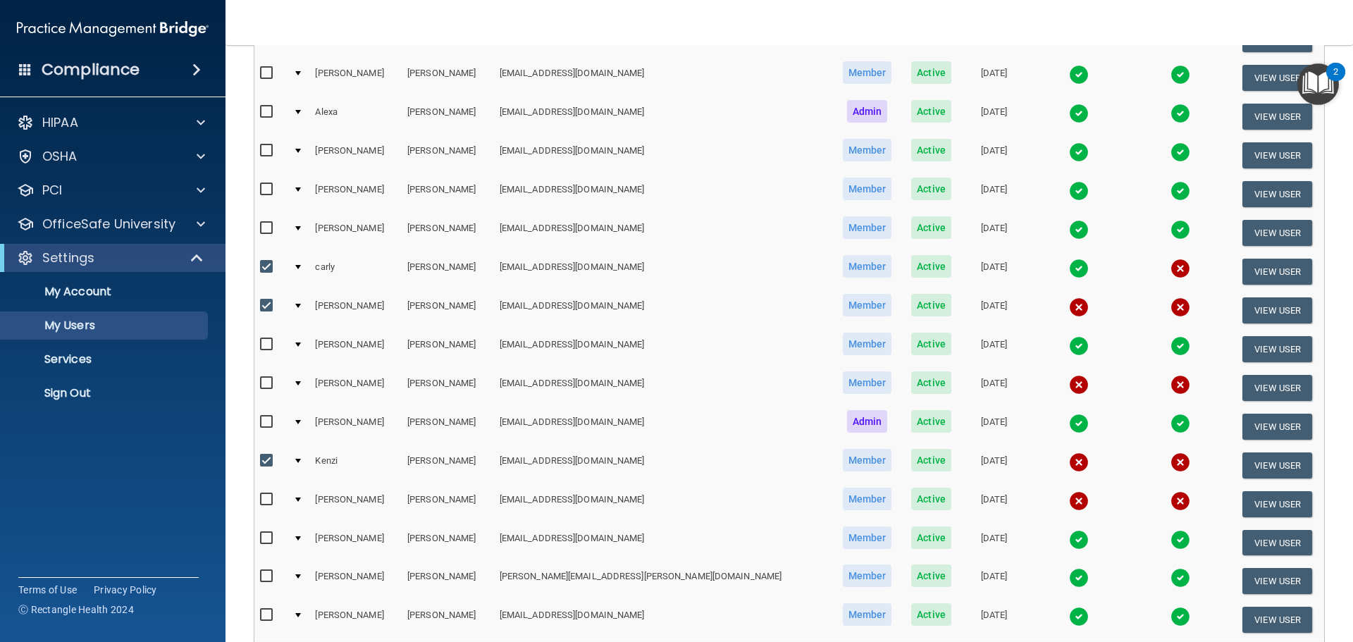
click at [266, 270] on input "checkbox" at bounding box center [268, 266] width 16 height 11
checkbox input "false"
click at [264, 304] on input "checkbox" at bounding box center [268, 305] width 16 height 11
checkbox input "false"
click at [266, 462] on input "checkbox" at bounding box center [268, 460] width 16 height 11
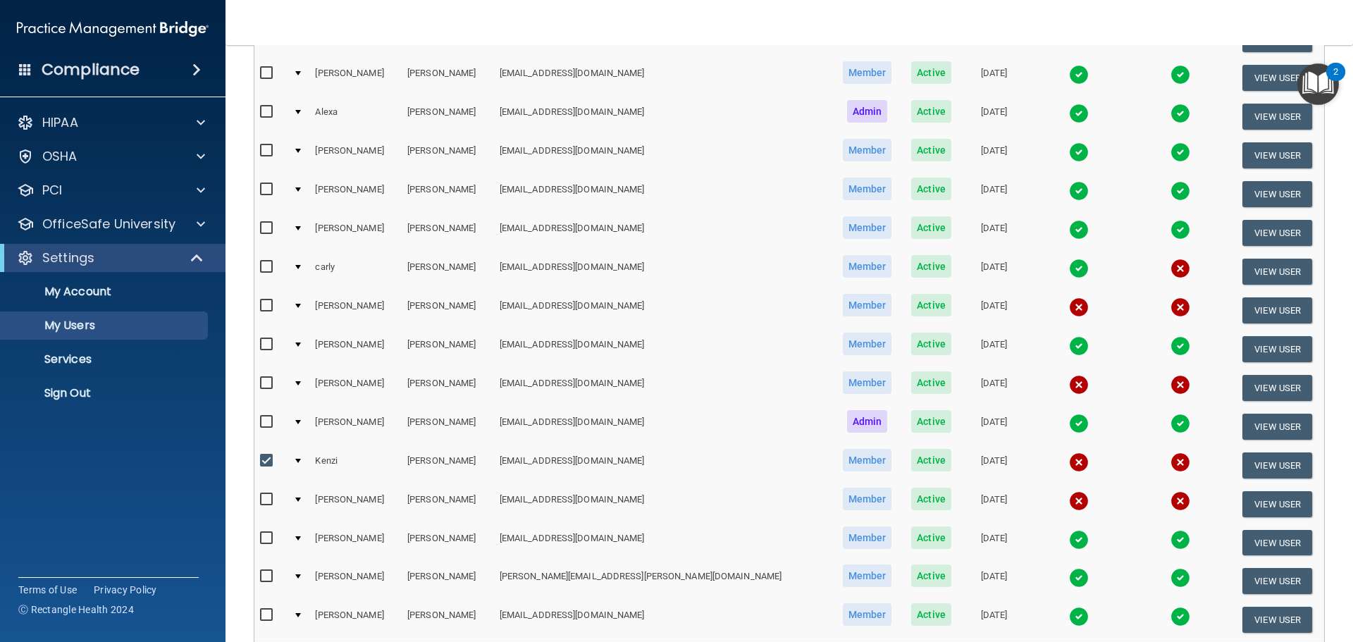
checkbox input "false"
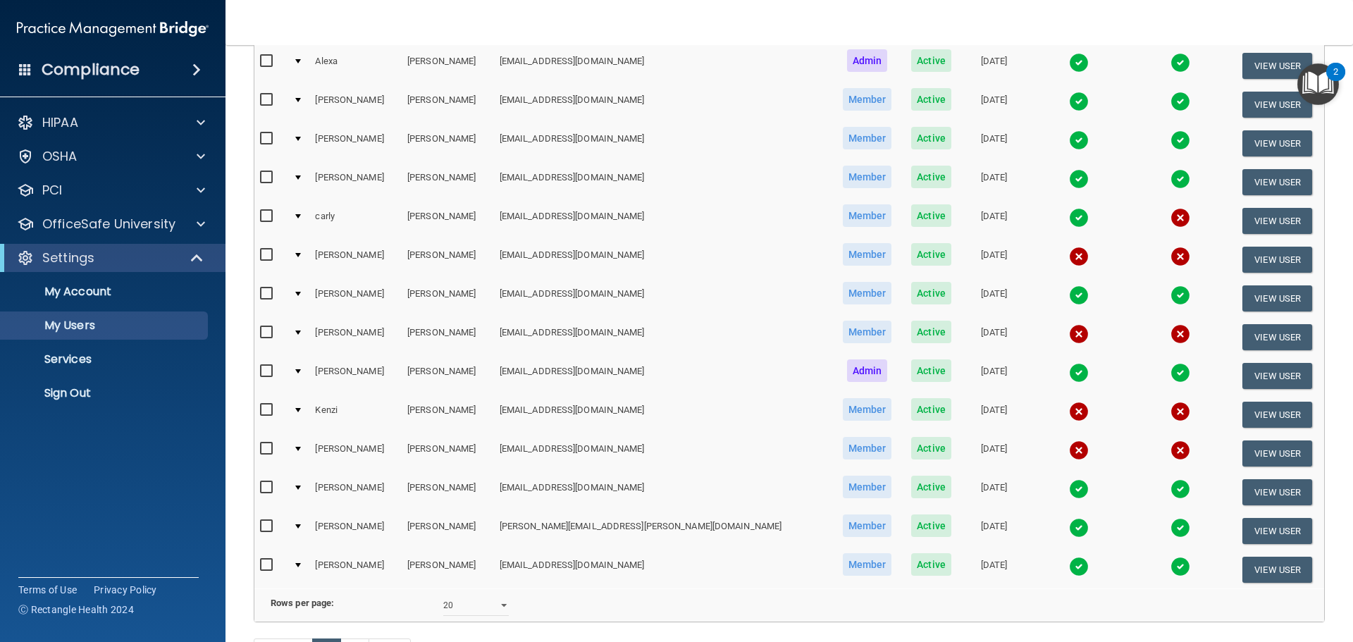
scroll to position [524, 0]
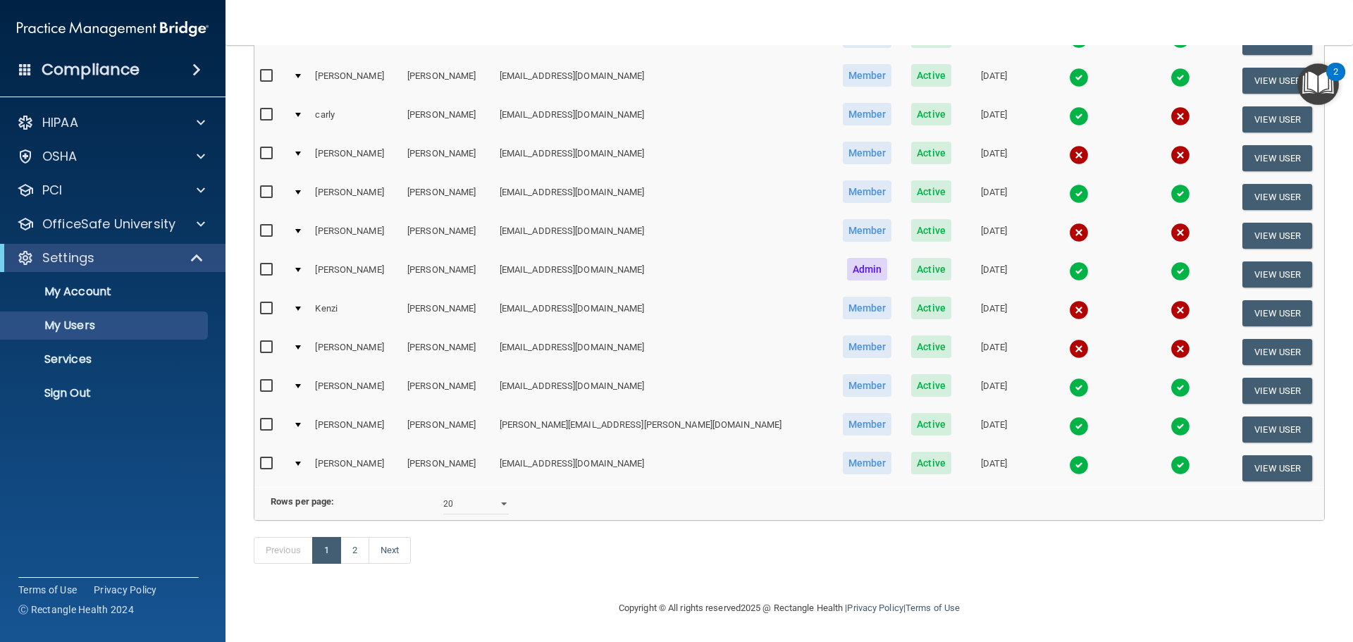
click at [267, 342] on input "checkbox" at bounding box center [268, 347] width 16 height 11
click at [269, 342] on input "checkbox" at bounding box center [268, 347] width 16 height 11
checkbox input "false"
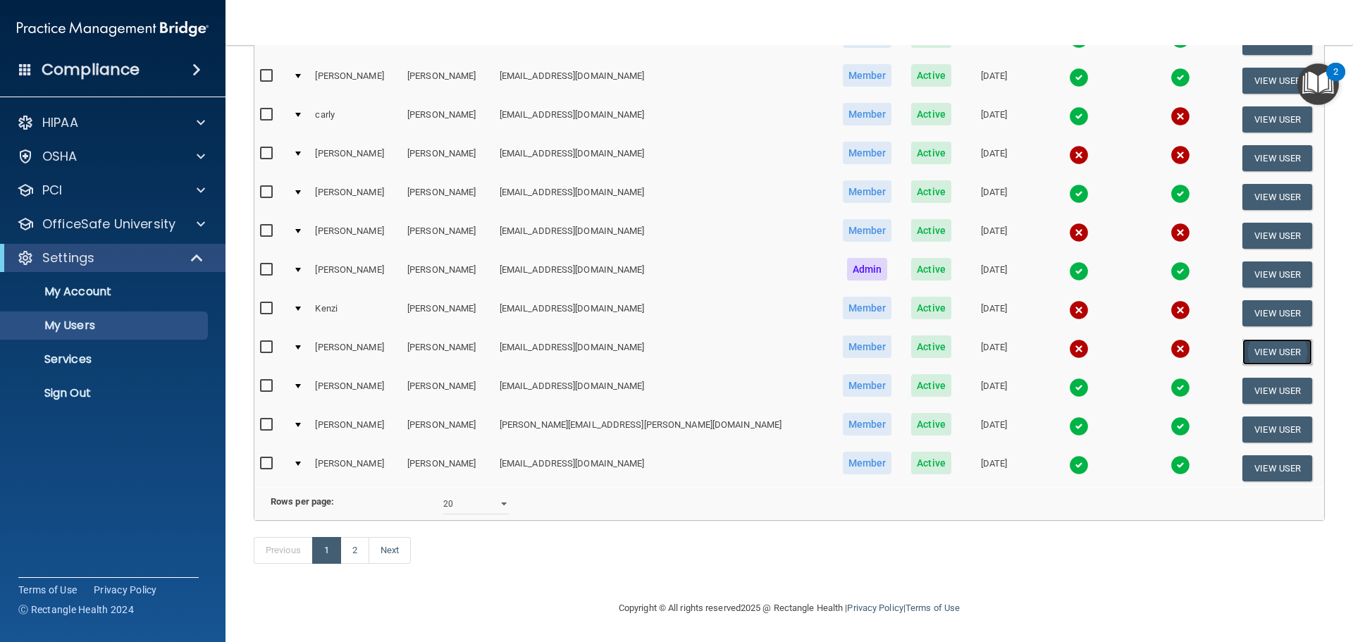
click at [1242, 339] on button "View User" at bounding box center [1277, 352] width 70 height 26
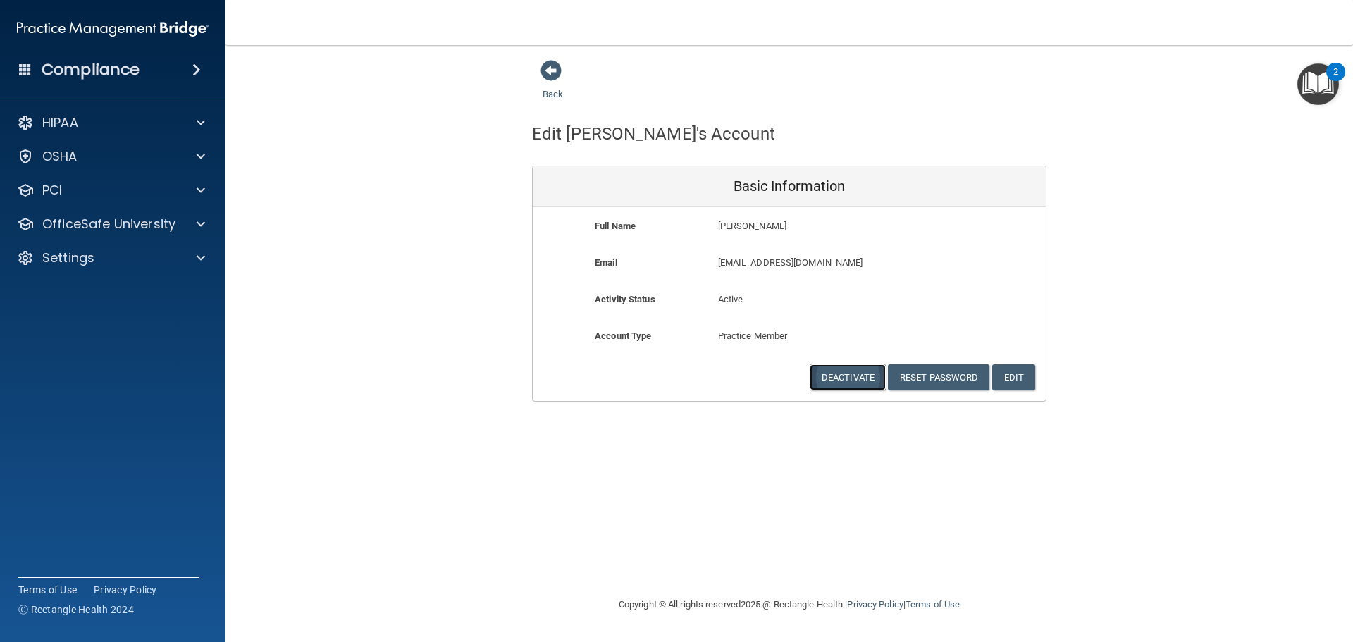
click at [863, 375] on button "Deactivate" at bounding box center [847, 377] width 76 height 26
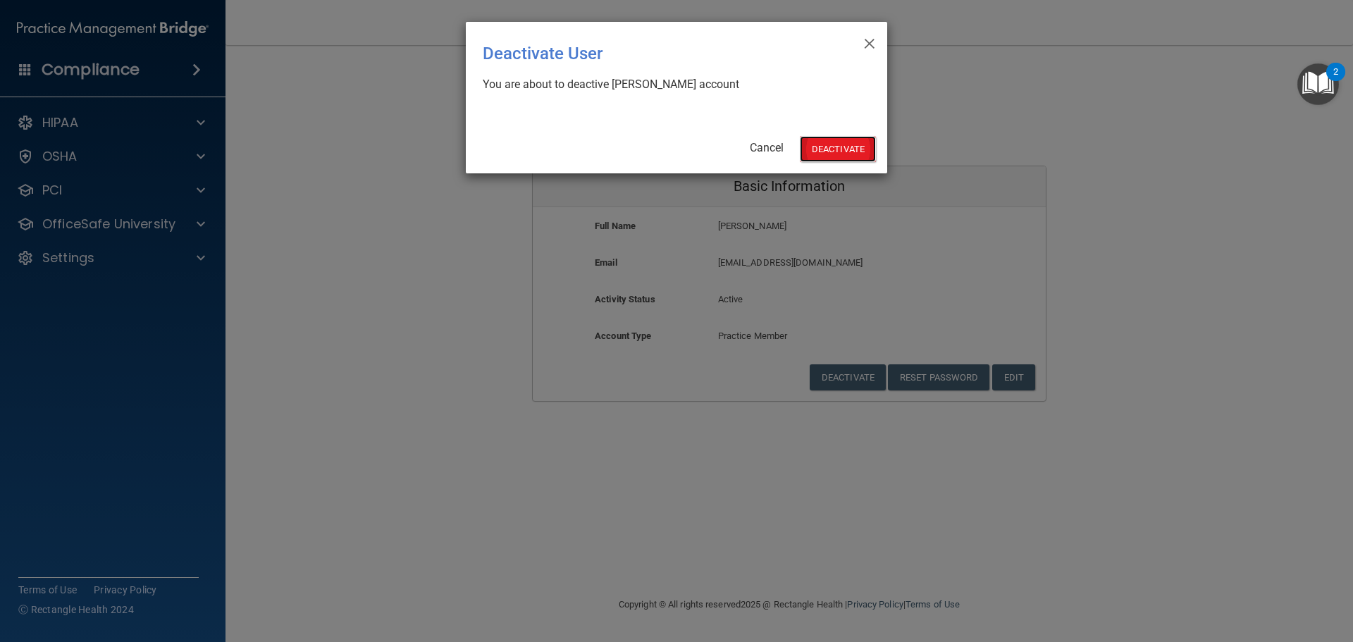
click at [847, 145] on button "Deactivate" at bounding box center [838, 149] width 76 height 26
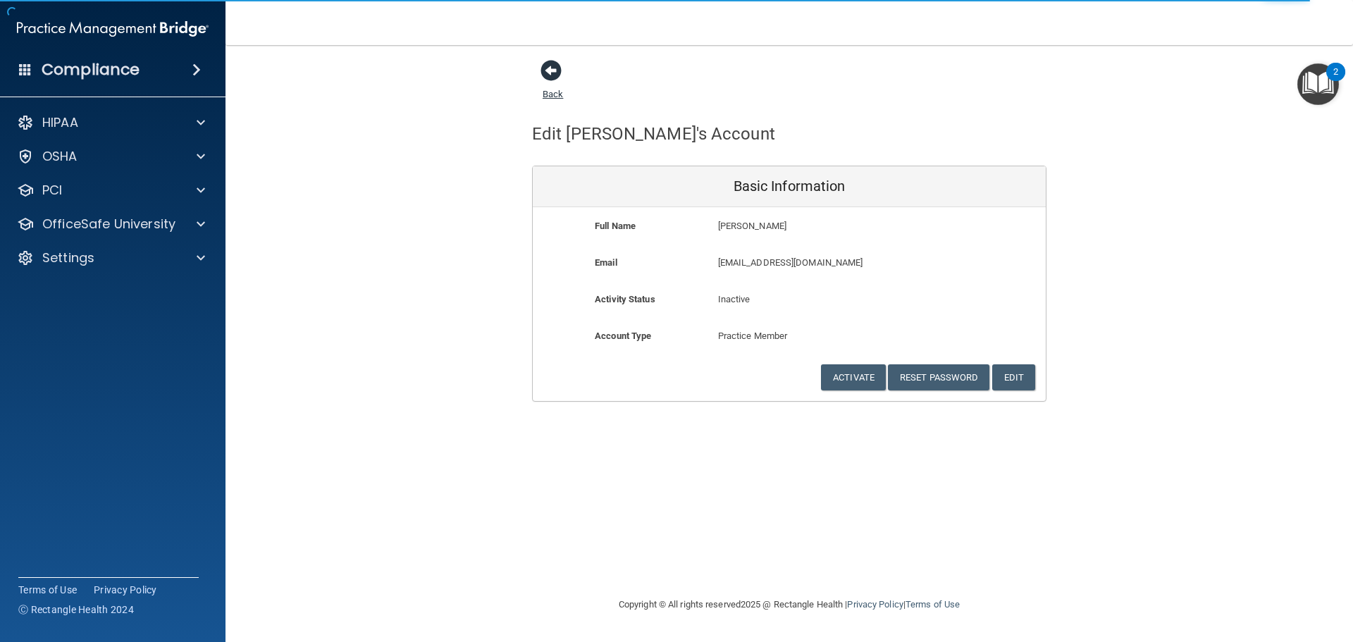
click at [550, 69] on span at bounding box center [550, 70] width 21 height 21
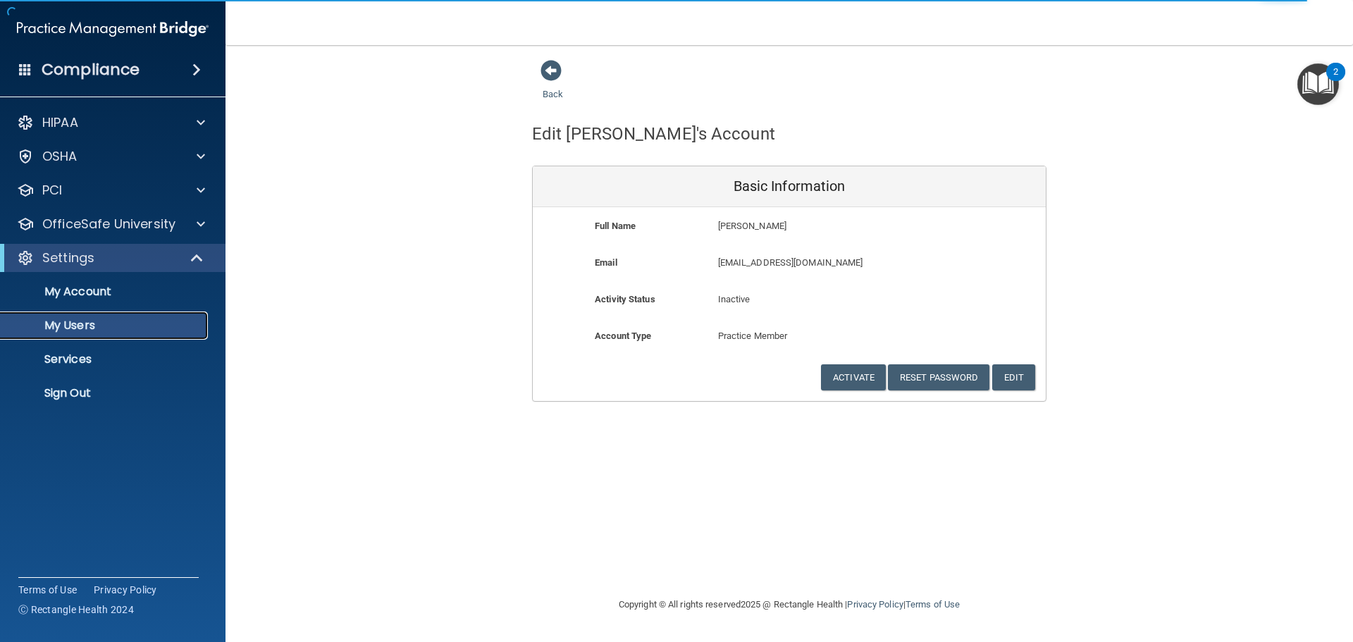
click at [94, 321] on p "My Users" at bounding box center [105, 325] width 192 height 14
select select "20"
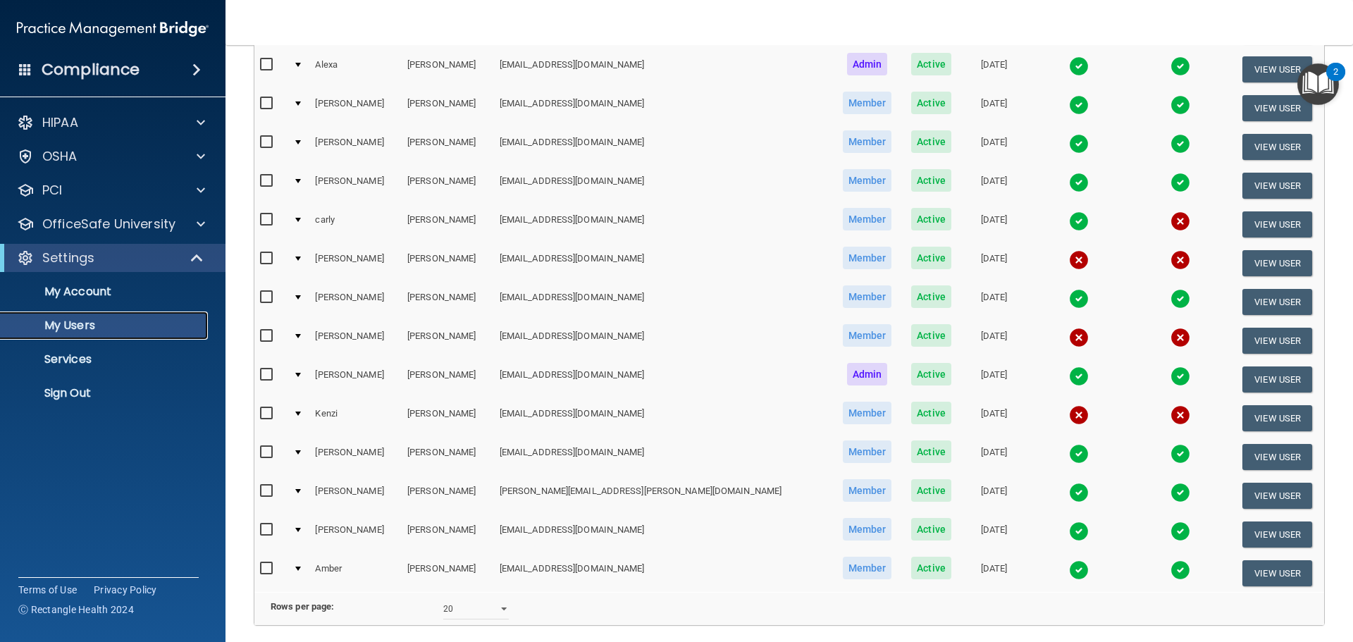
scroll to position [524, 0]
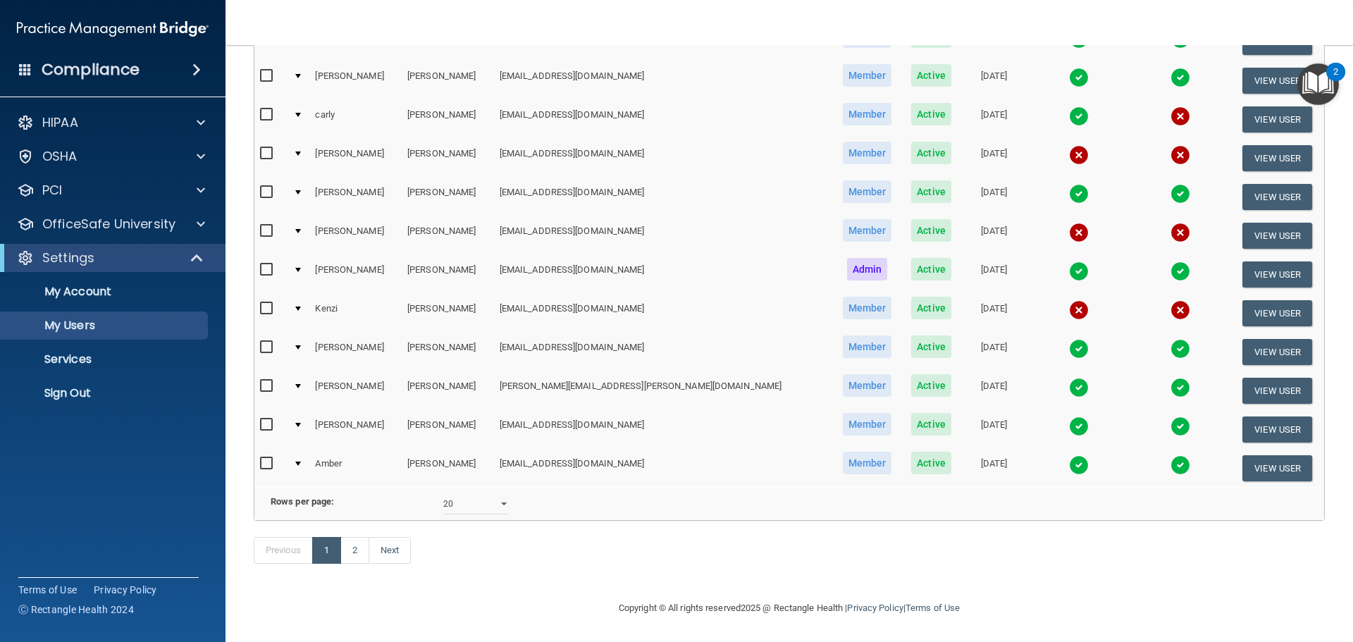
click at [266, 225] on input "checkbox" at bounding box center [268, 230] width 16 height 11
checkbox input "true"
click at [1250, 223] on button "View User" at bounding box center [1277, 236] width 70 height 26
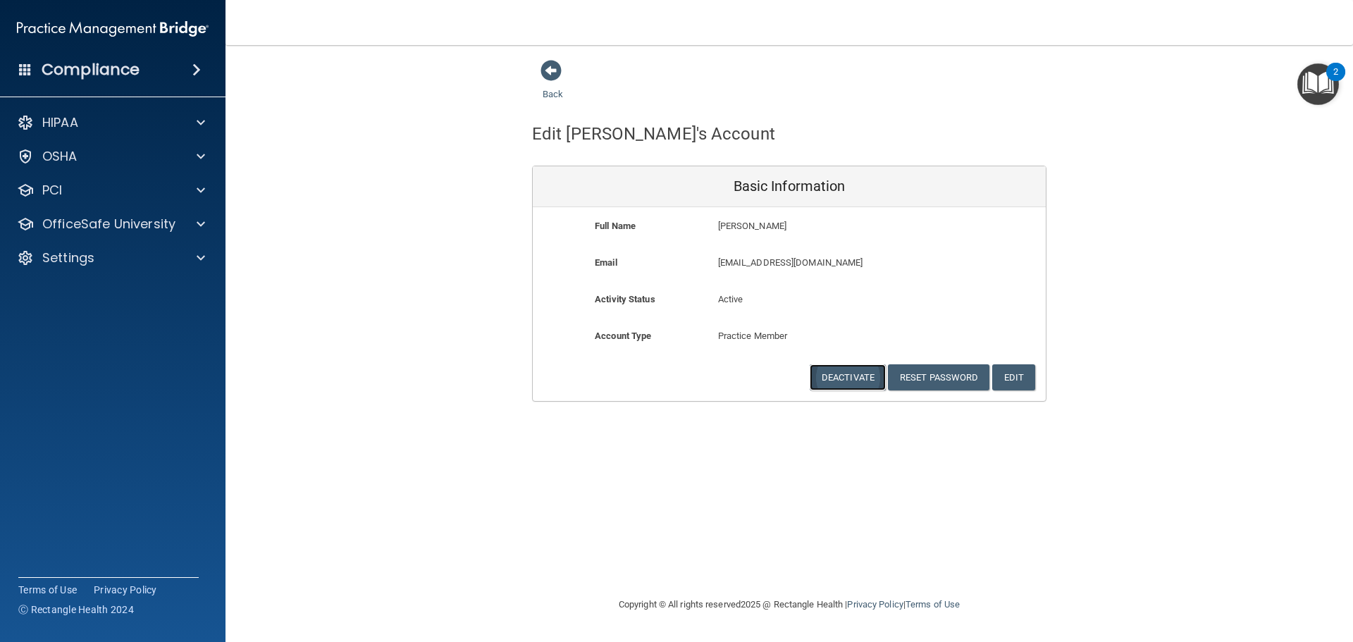
click at [840, 381] on button "Deactivate" at bounding box center [847, 377] width 76 height 26
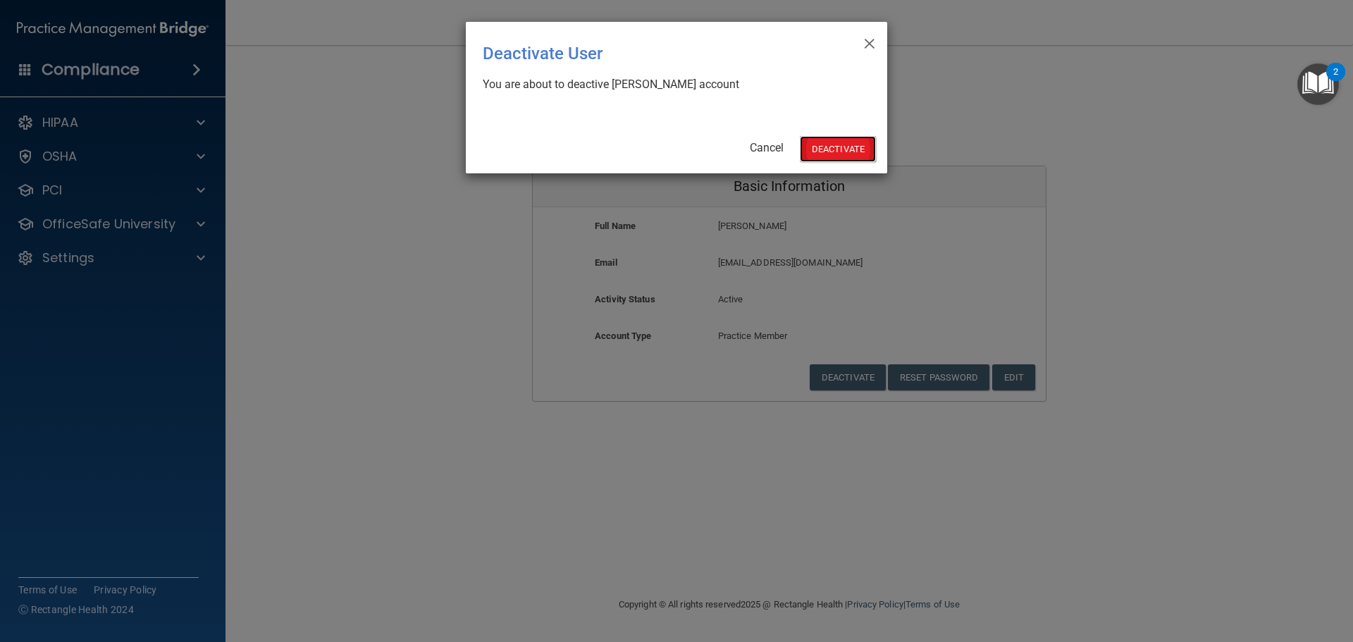
click at [826, 147] on button "Deactivate" at bounding box center [838, 149] width 76 height 26
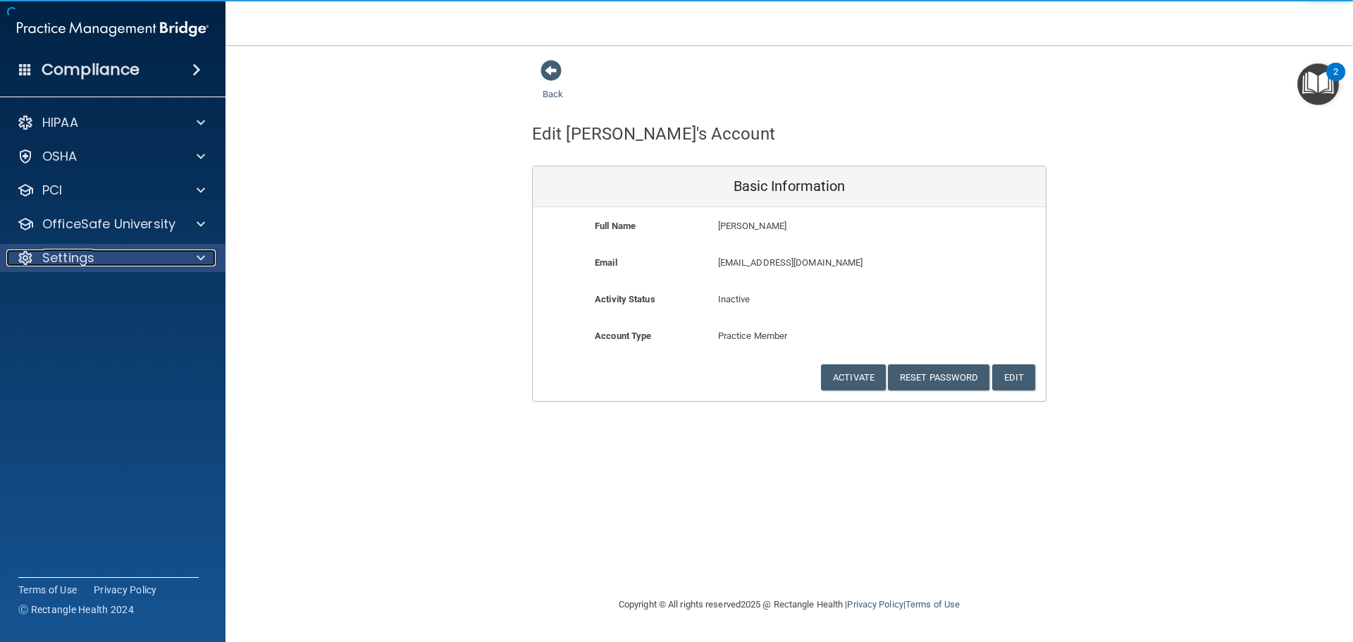
click at [74, 259] on p "Settings" at bounding box center [68, 257] width 52 height 17
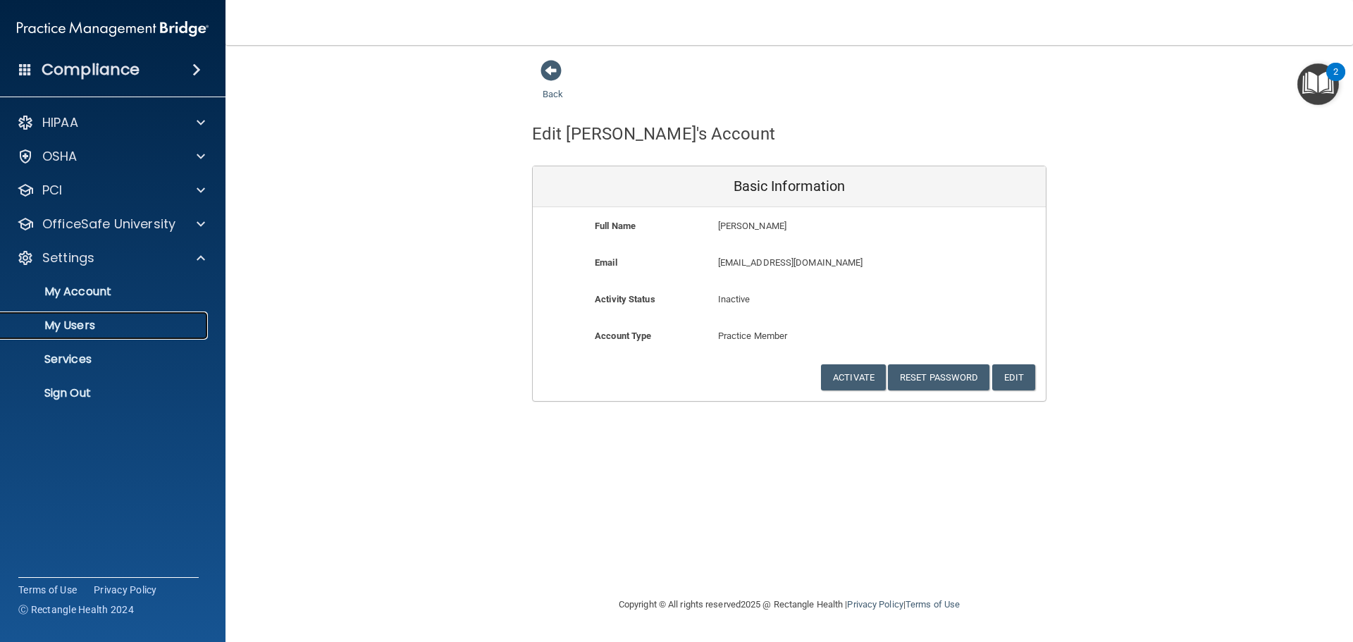
click at [82, 321] on p "My Users" at bounding box center [105, 325] width 192 height 14
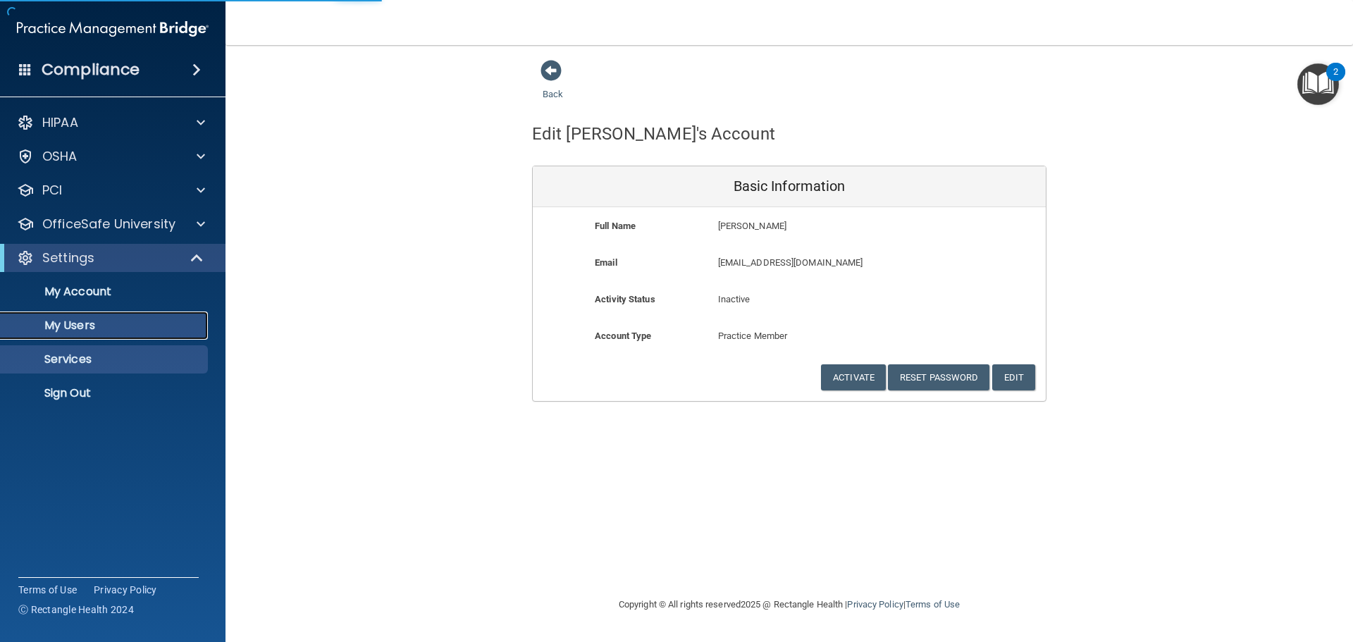
select select "20"
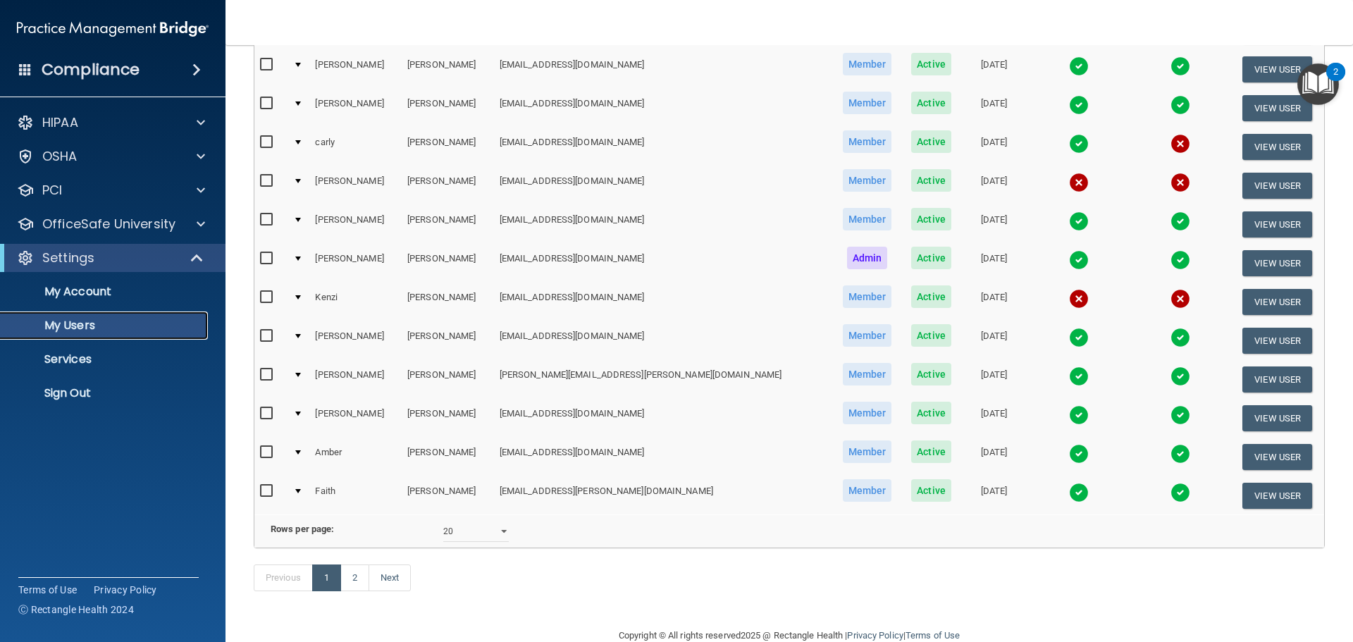
scroll to position [493, 0]
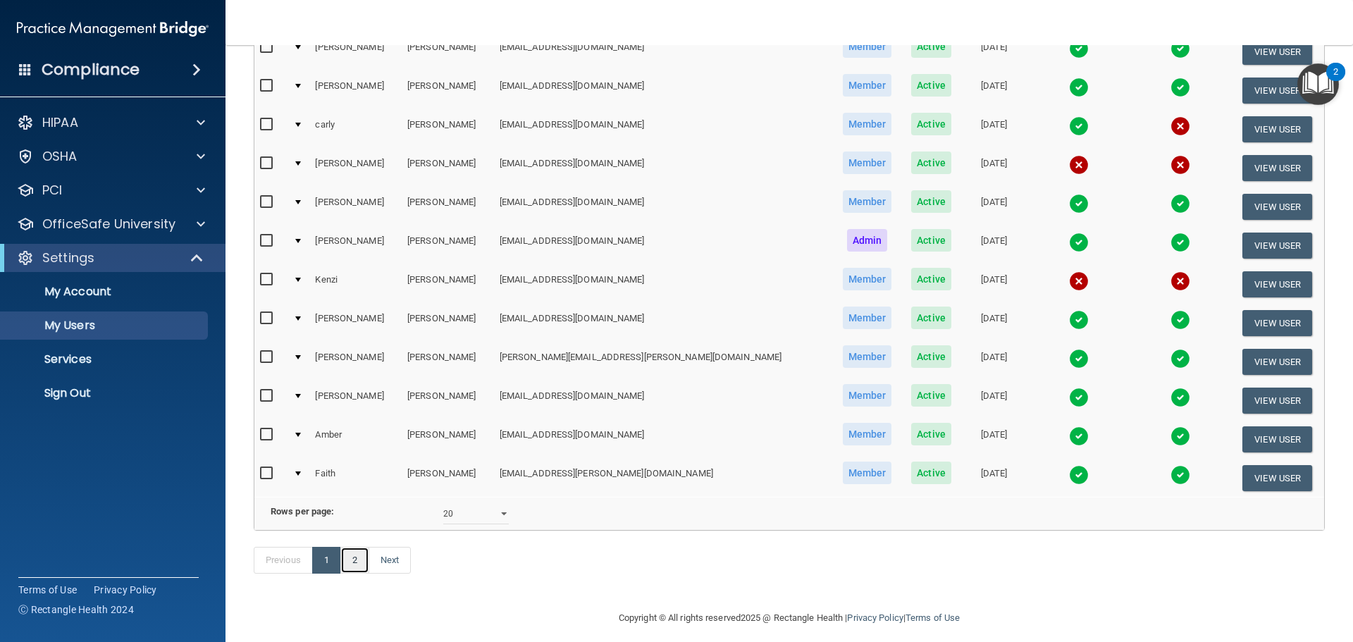
click at [349, 573] on link "2" at bounding box center [354, 560] width 29 height 27
select select "20"
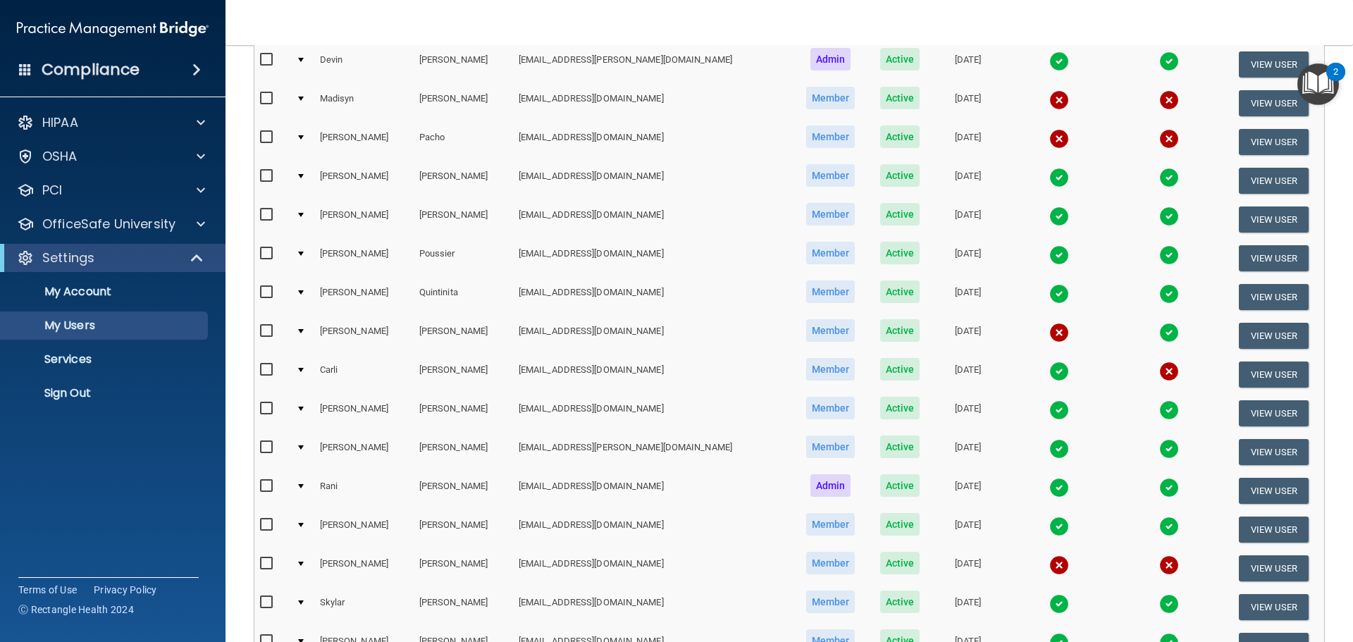
scroll to position [141, 0]
